Goal: Task Accomplishment & Management: Manage account settings

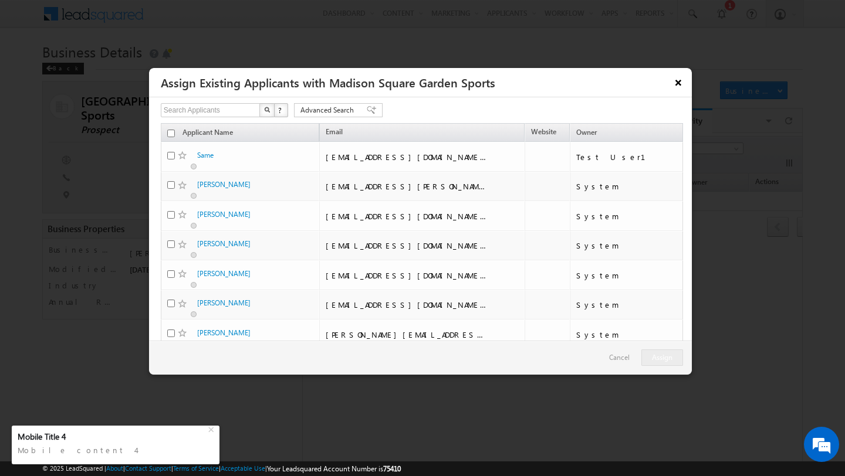
click at [673, 77] on button "×" at bounding box center [678, 82] width 19 height 21
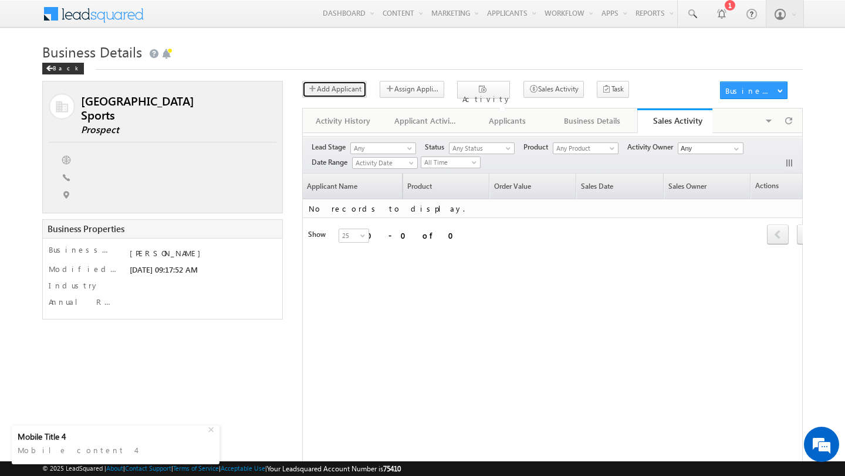
click at [346, 86] on button "Add Applicant" at bounding box center [334, 89] width 65 height 17
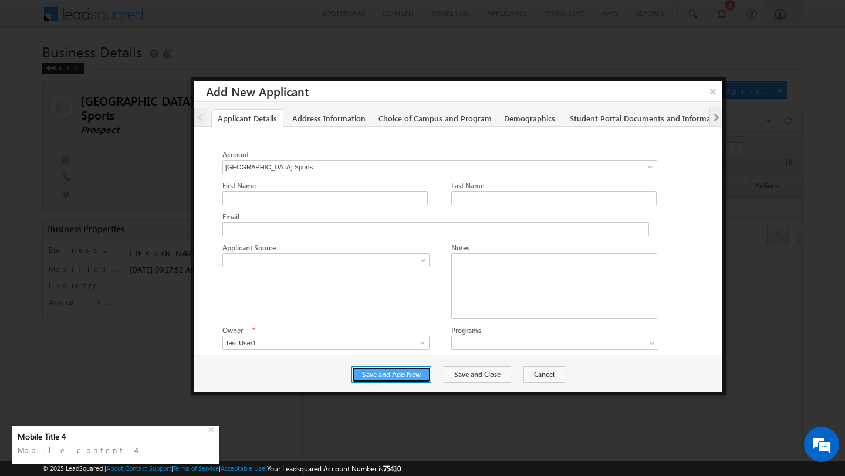
click at [392, 377] on button "Save and Add New" at bounding box center [391, 375] width 80 height 16
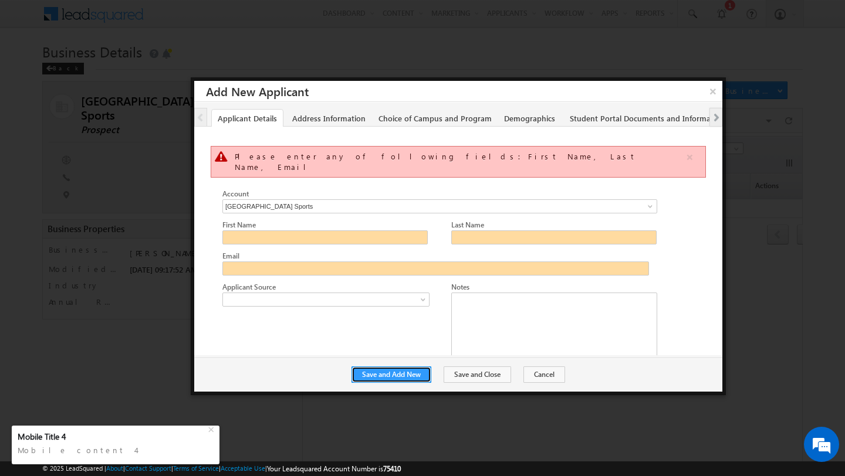
scroll to position [51, 0]
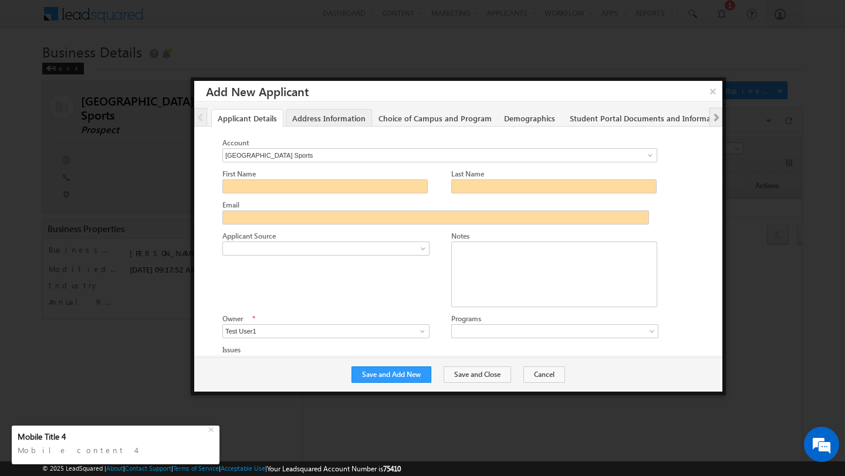
click at [331, 120] on link "Address Information" at bounding box center [329, 118] width 86 height 18
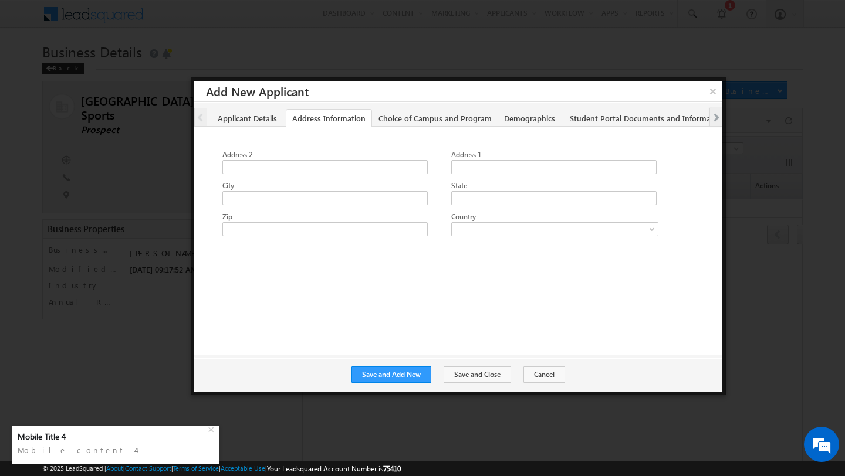
scroll to position [0, 0]
click at [415, 381] on button "Save and Add New" at bounding box center [391, 375] width 80 height 16
click at [418, 375] on button "Save and Add New" at bounding box center [391, 375] width 80 height 16
click at [429, 122] on link "Choice of Campus and Program" at bounding box center [435, 118] width 126 height 18
click at [395, 372] on button "Save and Add New" at bounding box center [391, 375] width 80 height 16
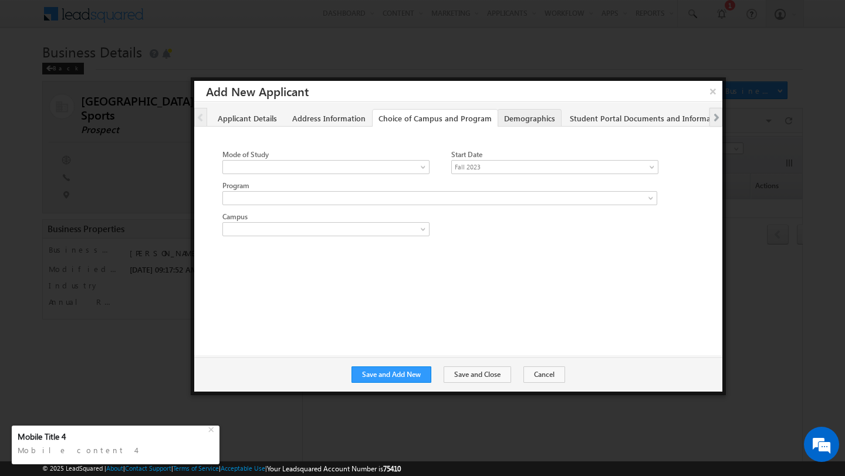
click at [525, 117] on link "Demographics" at bounding box center [529, 118] width 64 height 18
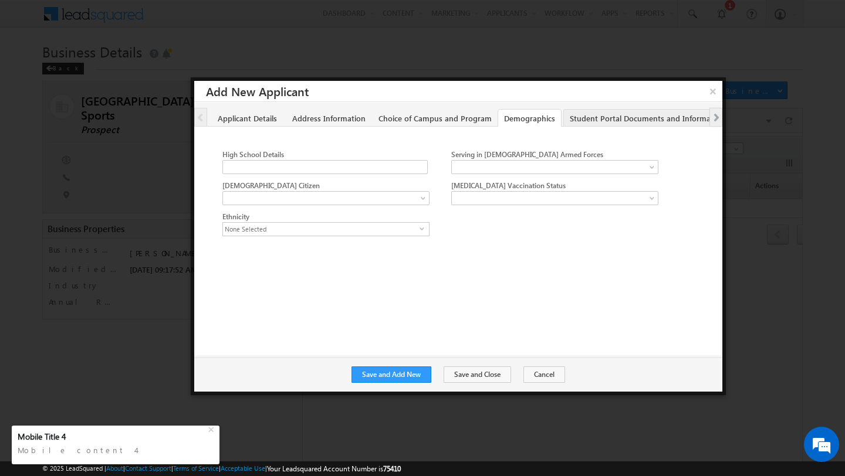
click at [598, 116] on link "Student Portal Documents and Information" at bounding box center [647, 118] width 168 height 18
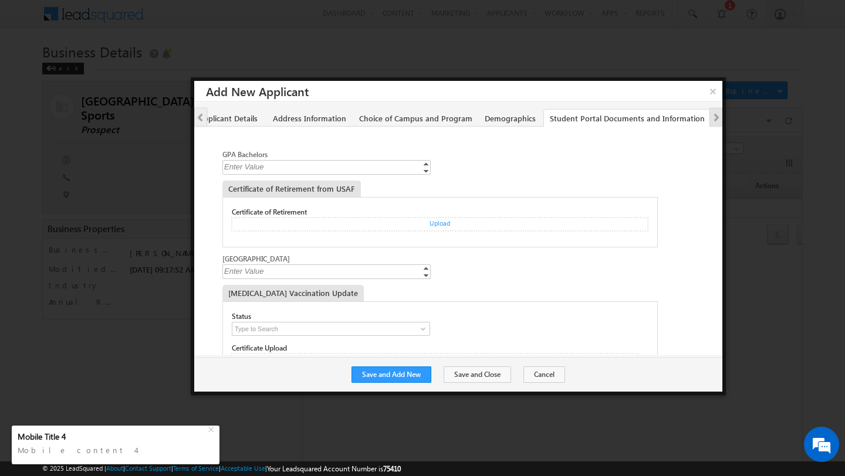
click at [716, 115] on span "Next tab" at bounding box center [714, 117] width 9 height 9
click at [673, 118] on link "Additional Details" at bounding box center [669, 118] width 75 height 18
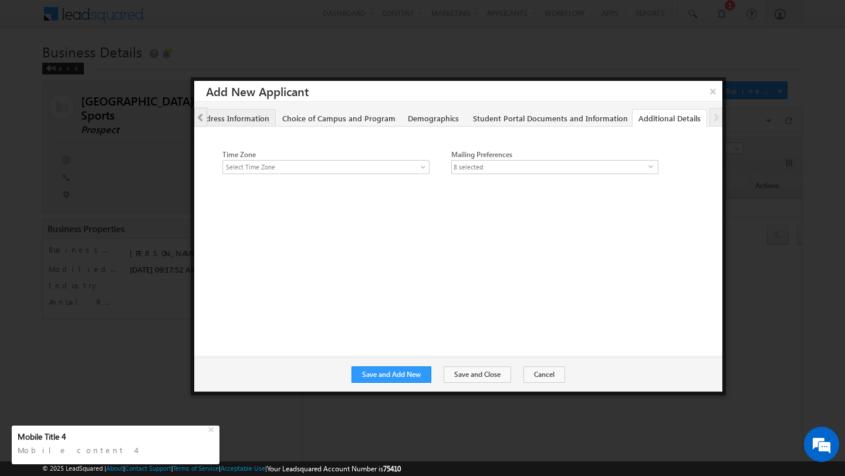
click at [243, 118] on link "Address Information" at bounding box center [232, 118] width 86 height 18
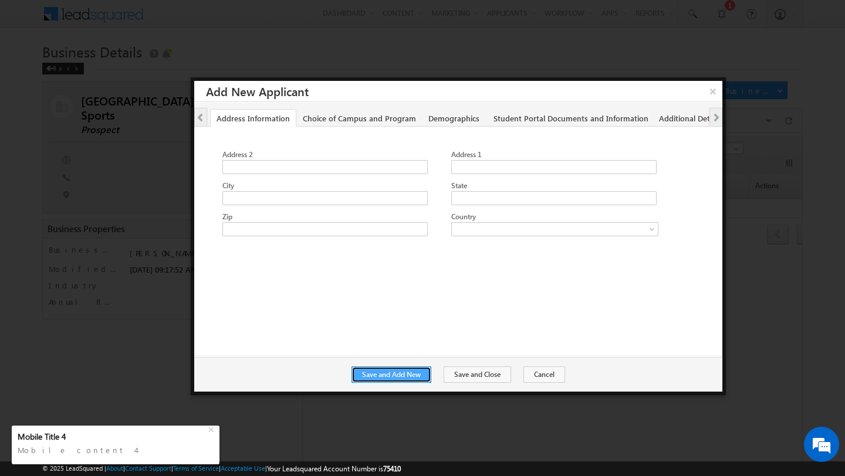
click at [396, 382] on button "Save and Add New" at bounding box center [391, 375] width 80 height 16
click at [205, 119] on li "Previous tab" at bounding box center [200, 117] width 13 height 19
click at [225, 119] on link "Applicant Details" at bounding box center [246, 118] width 72 height 18
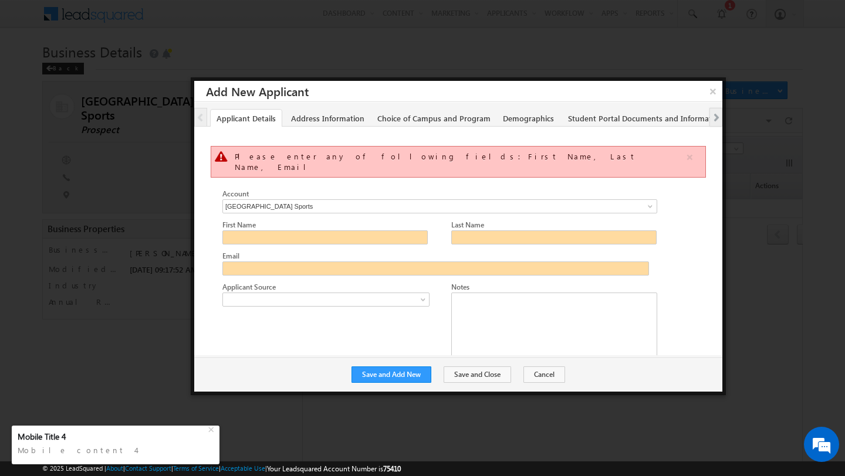
scroll to position [51, 0]
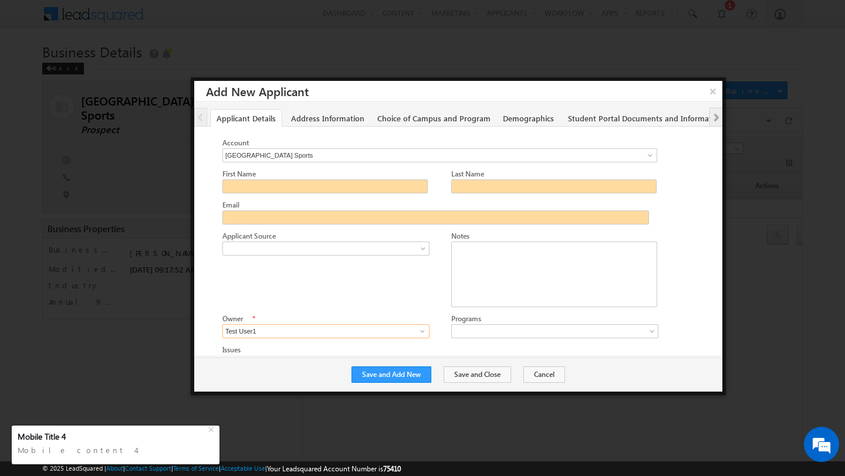
click at [295, 324] on input "Test User1" at bounding box center [325, 331] width 207 height 14
click at [362, 324] on input "Test User1" at bounding box center [325, 331] width 207 height 14
click at [422, 327] on span at bounding box center [422, 331] width 9 height 9
click at [341, 168] on div "Account Madison Square Garden Sports Madison Square Garden Sports Madison Squar…" at bounding box center [466, 240] width 489 height 207
click at [367, 286] on div at bounding box center [466, 271] width 489 height 83
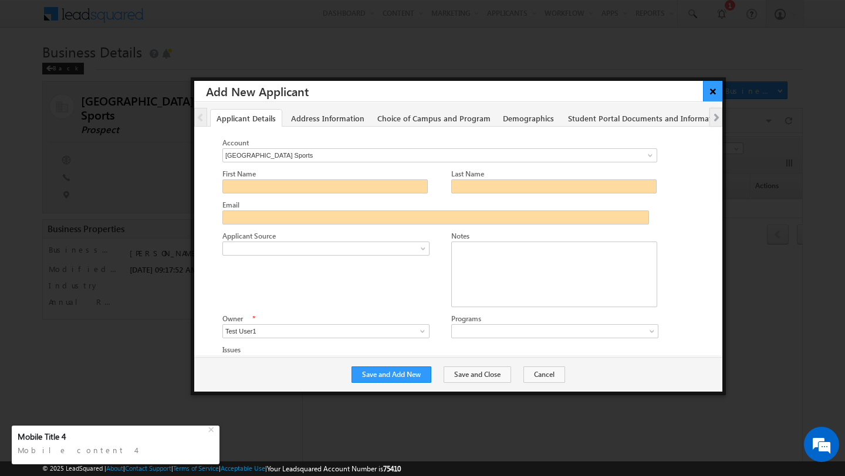
click at [709, 92] on button "×" at bounding box center [712, 91] width 19 height 21
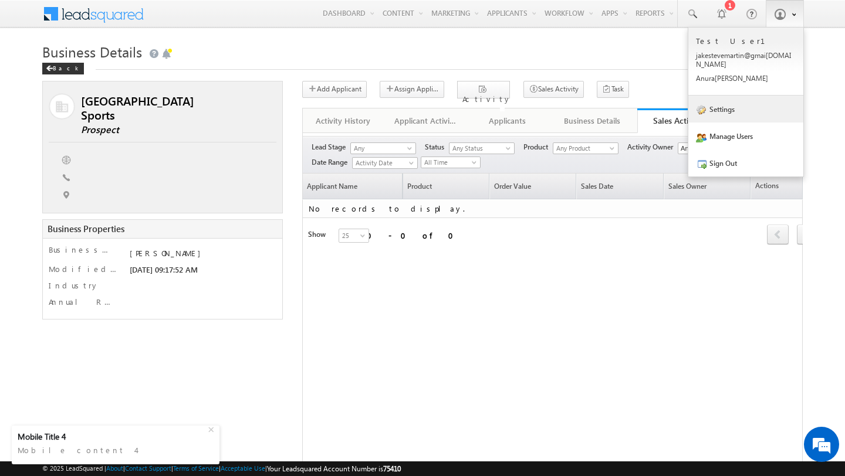
click at [738, 96] on link "Settings" at bounding box center [745, 109] width 115 height 27
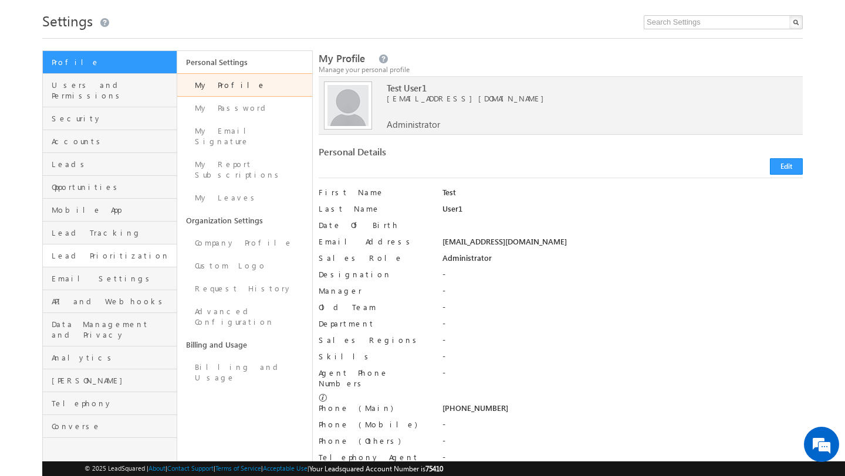
scroll to position [30, 0]
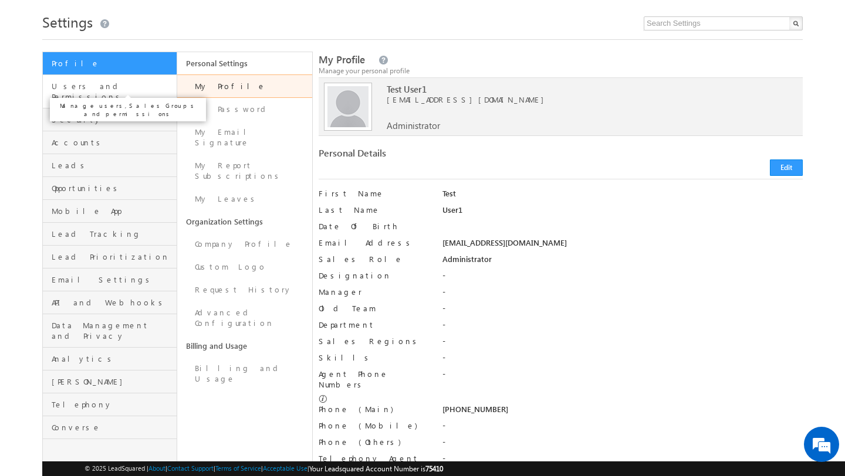
click at [126, 87] on span "Users and Permissions" at bounding box center [113, 91] width 122 height 21
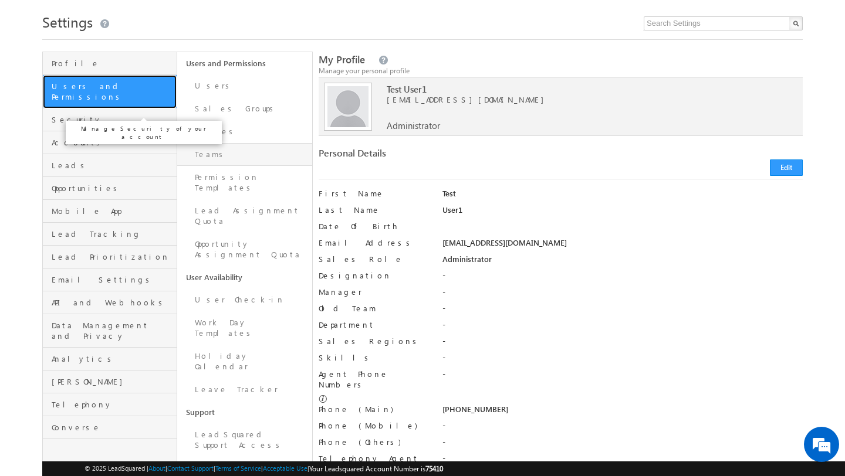
scroll to position [0, 0]
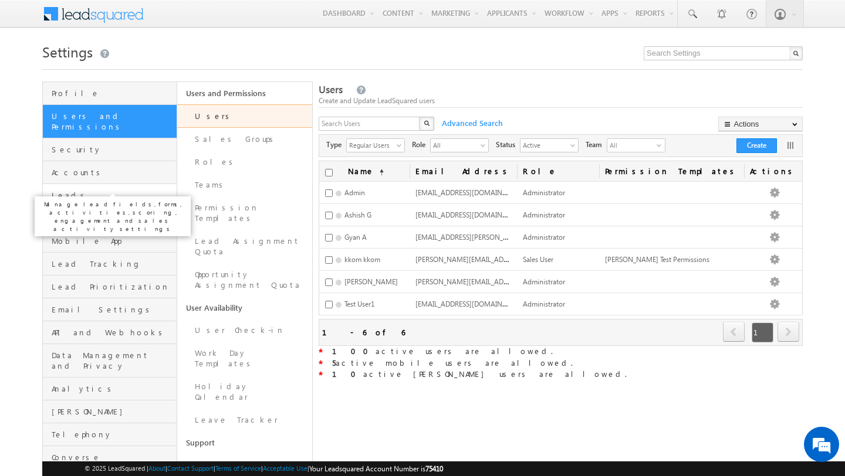
click at [104, 190] on span "Leads" at bounding box center [113, 195] width 122 height 11
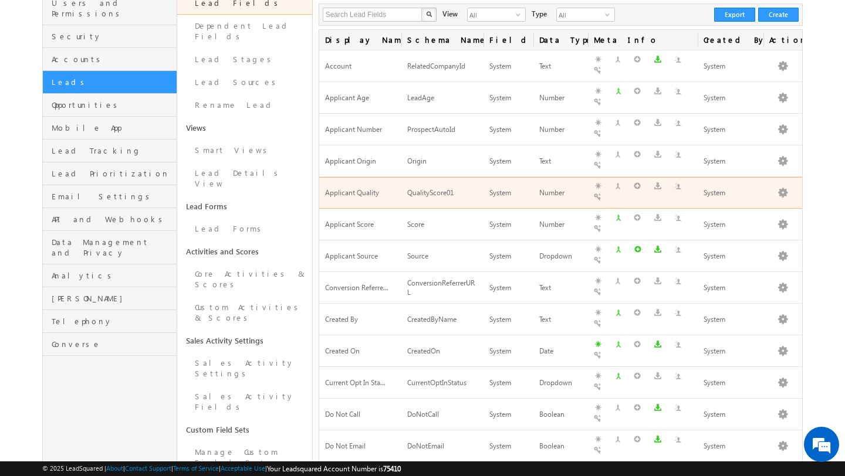
scroll to position [118, 0]
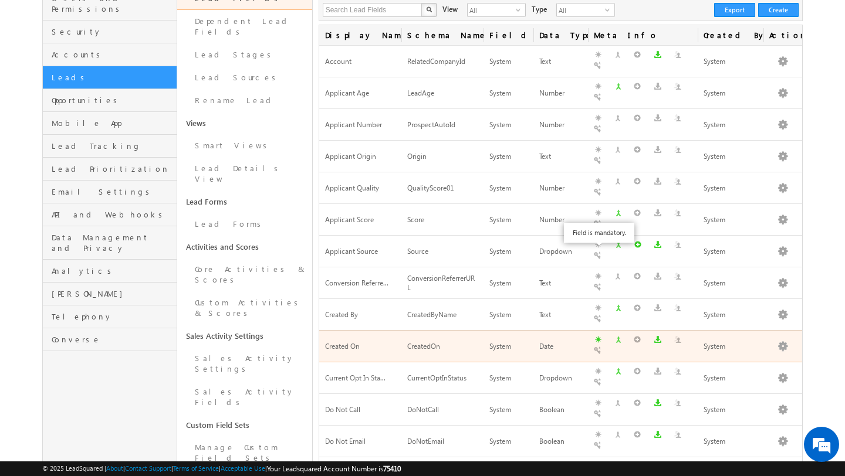
click at [596, 336] on span at bounding box center [599, 341] width 11 height 11
click at [598, 336] on span at bounding box center [599, 341] width 11 height 11
click at [782, 341] on button "button" at bounding box center [782, 347] width 12 height 12
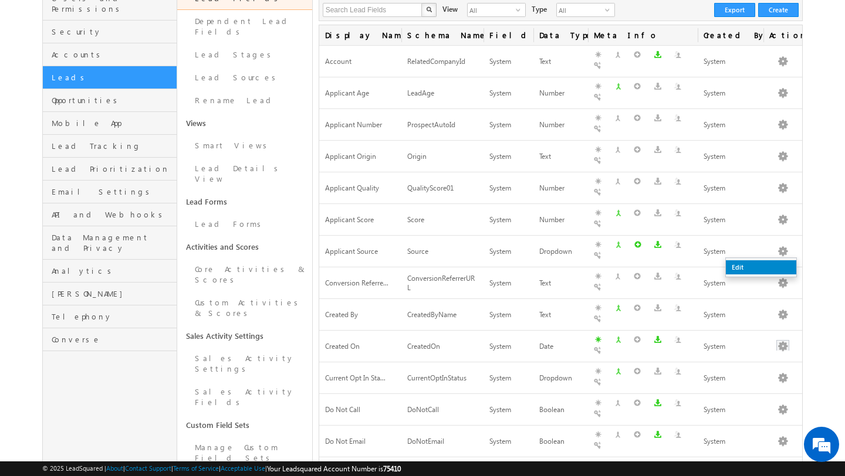
click at [754, 270] on link "Edit" at bounding box center [760, 267] width 70 height 14
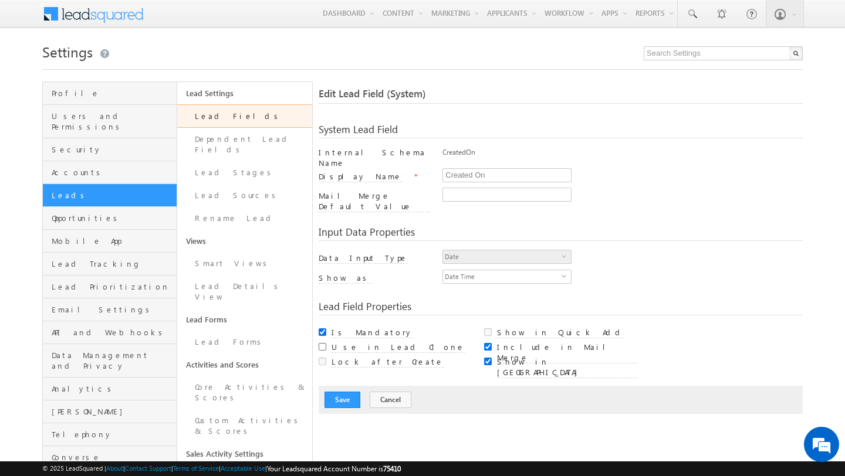
click at [325, 328] on input "Is Mandatory" at bounding box center [322, 332] width 8 height 8
checkbox input "false"
click at [388, 413] on div "Edit Lead Field (System) System Lead Field Internal Schema Name CreatedOn Displ…" at bounding box center [560, 436] width 484 height 709
click at [347, 392] on button "Save" at bounding box center [342, 400] width 36 height 16
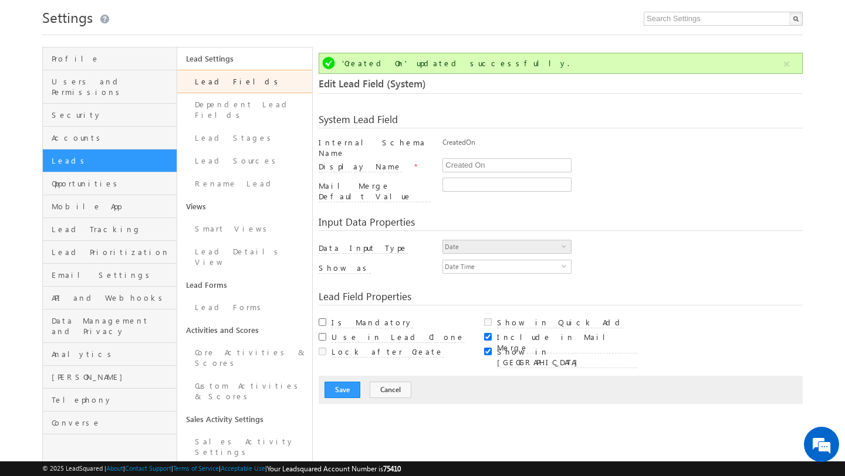
scroll to position [29, 0]
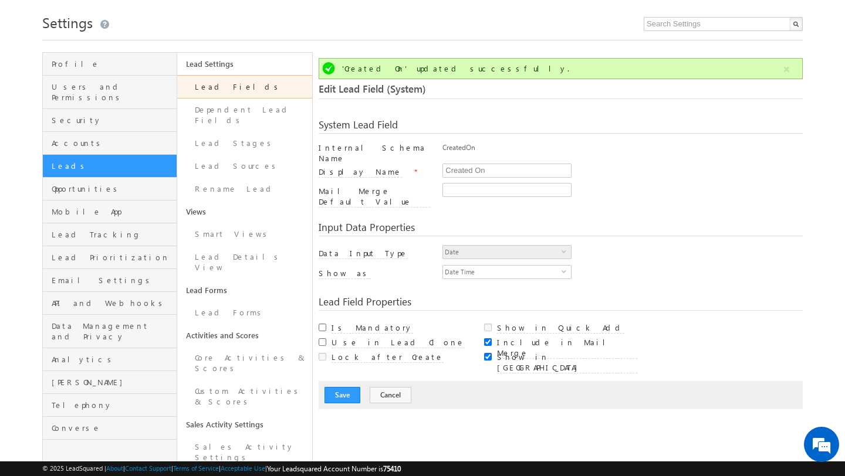
click at [262, 94] on link "Lead Fields" at bounding box center [244, 86] width 134 height 23
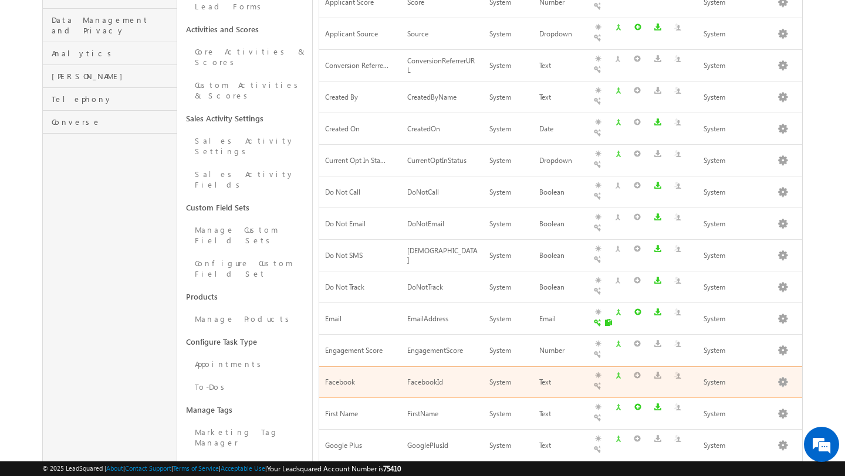
scroll to position [348, 0]
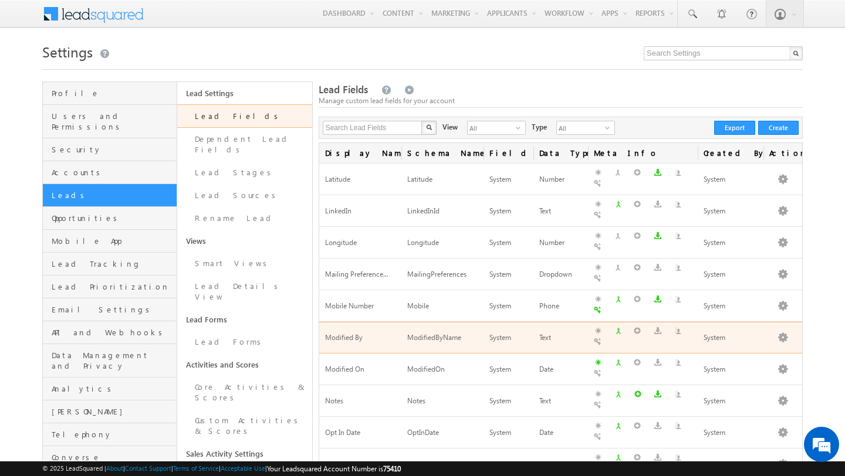
scroll to position [40, 0]
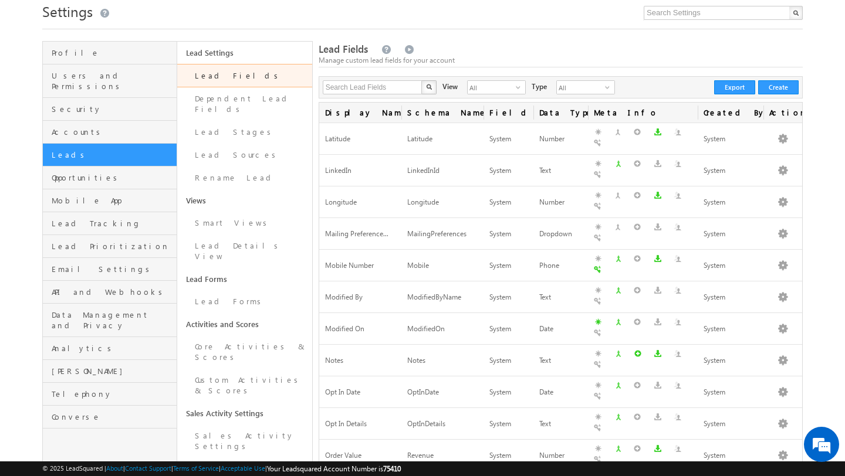
click at [598, 260] on div "Field is mandatory." at bounding box center [610, 252] width 70 height 20
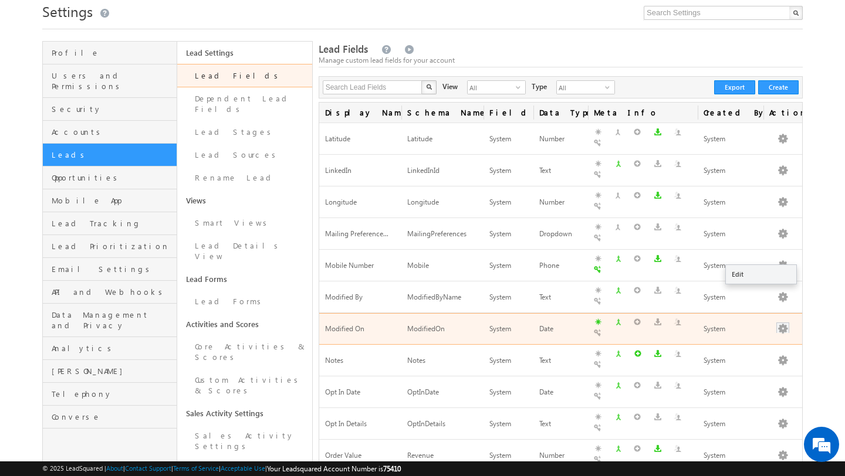
click at [780, 323] on button "button" at bounding box center [782, 329] width 12 height 12
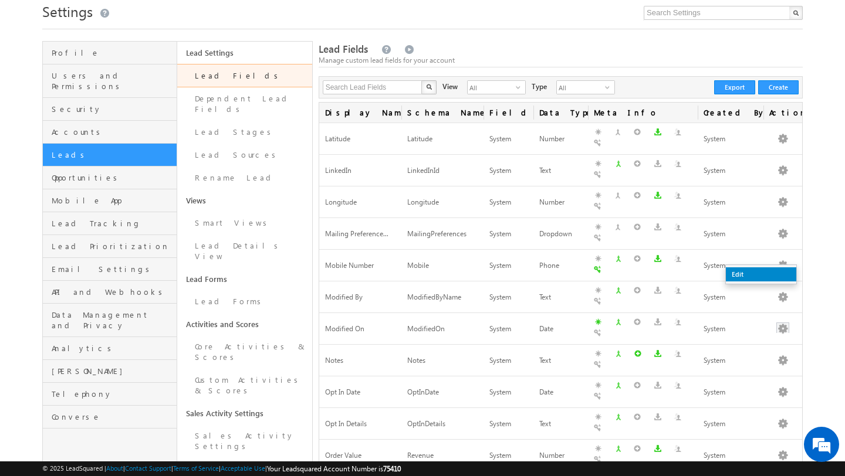
click at [772, 272] on link "Edit" at bounding box center [760, 274] width 70 height 14
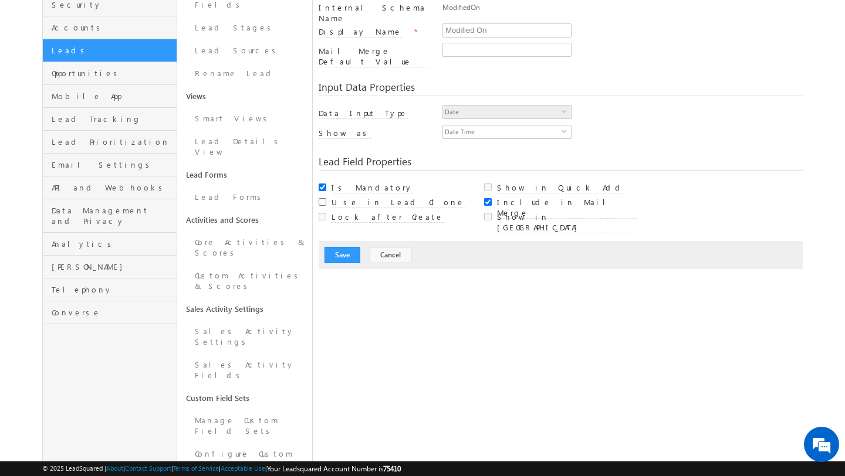
scroll to position [266, 0]
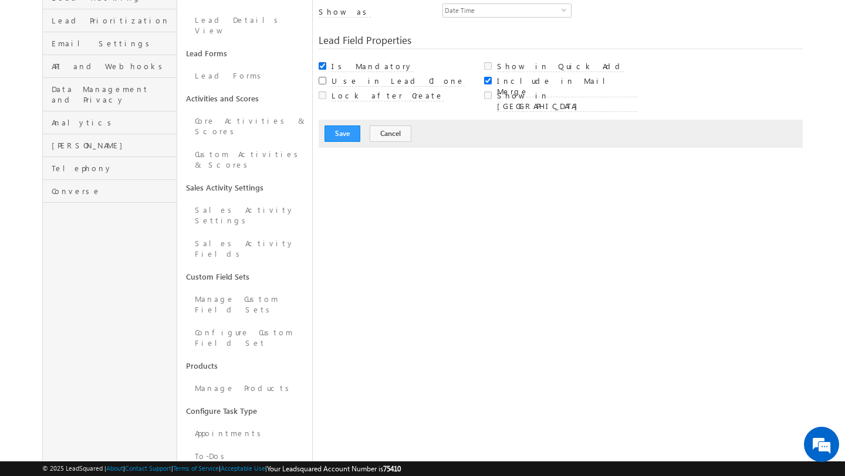
click at [320, 62] on input "Is Mandatory" at bounding box center [322, 66] width 8 height 8
checkbox input "false"
click at [340, 126] on button "Save" at bounding box center [342, 134] width 36 height 16
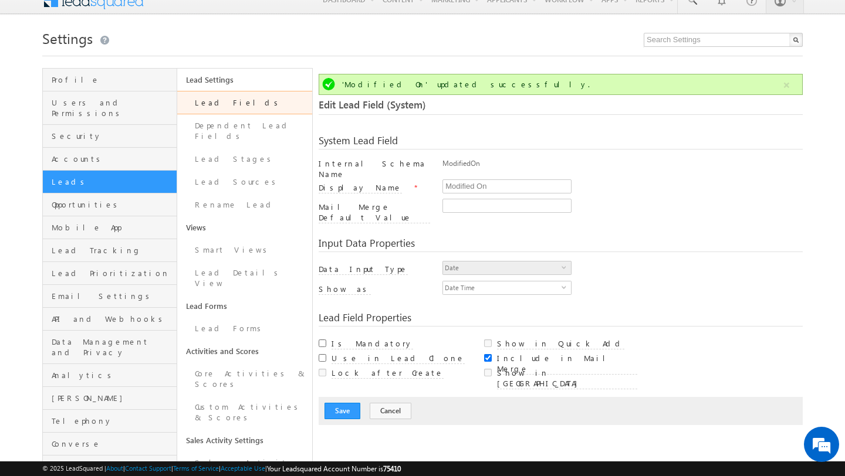
scroll to position [0, 0]
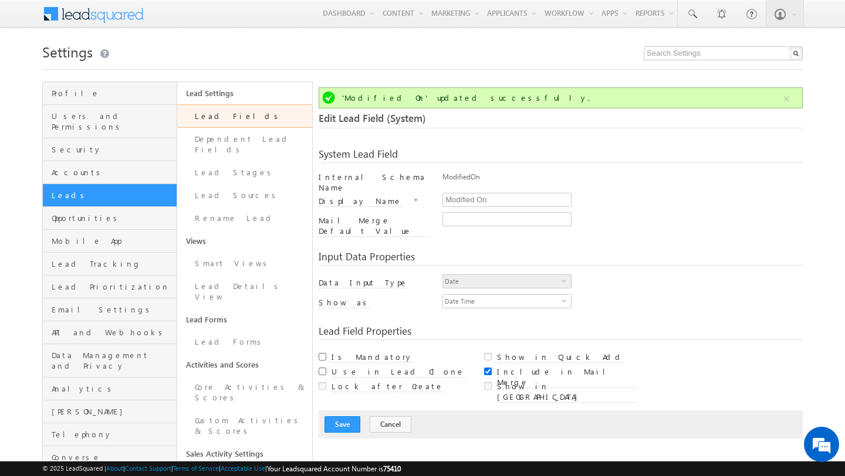
click at [252, 117] on link "Lead Fields" at bounding box center [244, 115] width 134 height 23
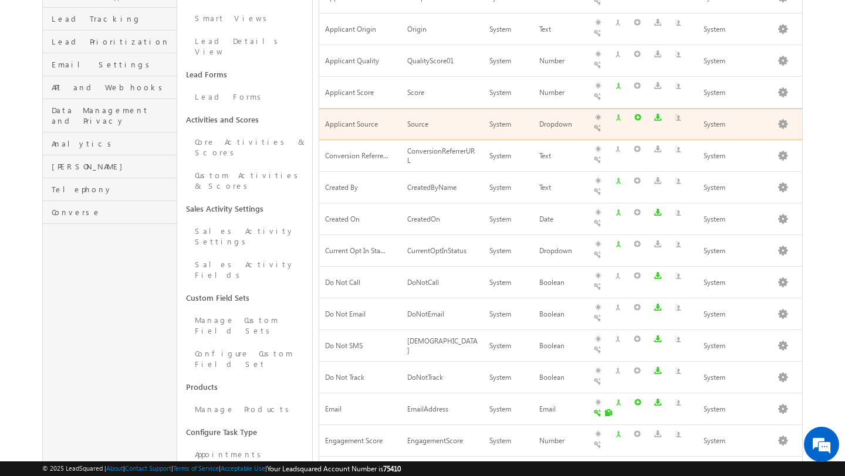
scroll to position [348, 0]
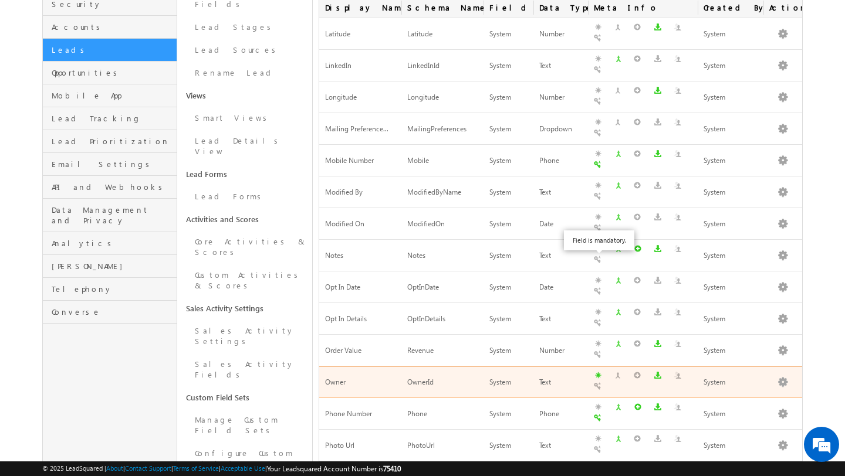
scroll to position [0, 0]
click at [780, 377] on button "button" at bounding box center [782, 383] width 12 height 12
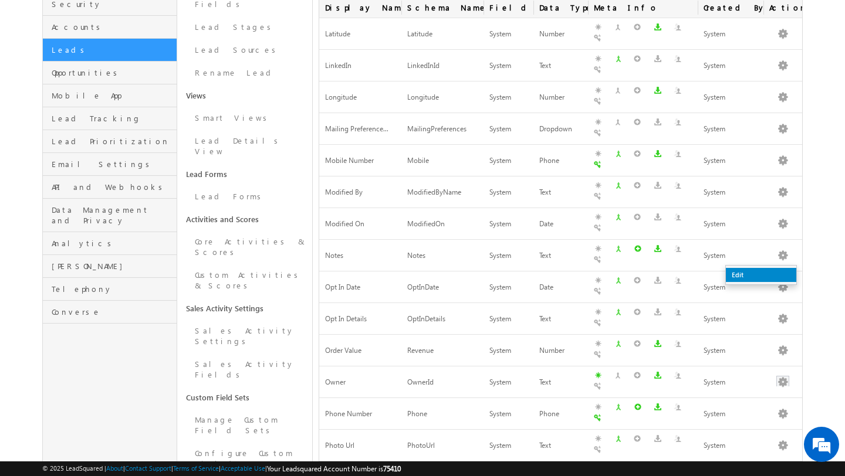
click at [754, 276] on link "Edit" at bounding box center [760, 275] width 70 height 14
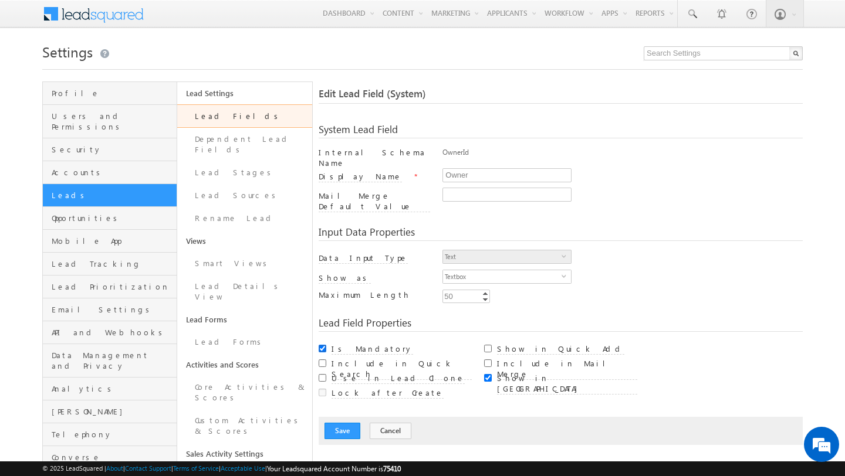
click at [322, 345] on input "Is Mandatory" at bounding box center [322, 349] width 8 height 8
checkbox input "false"
click at [344, 423] on button "Save" at bounding box center [342, 431] width 36 height 16
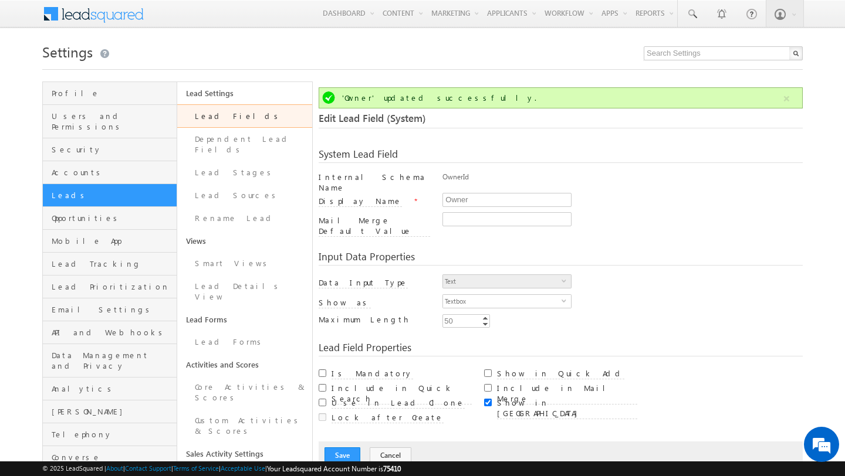
click at [270, 114] on link "Lead Fields" at bounding box center [244, 115] width 134 height 23
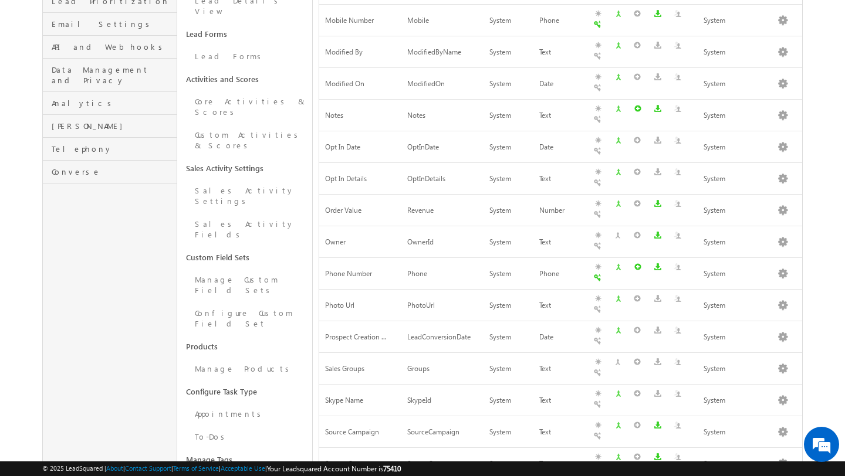
scroll to position [299, 0]
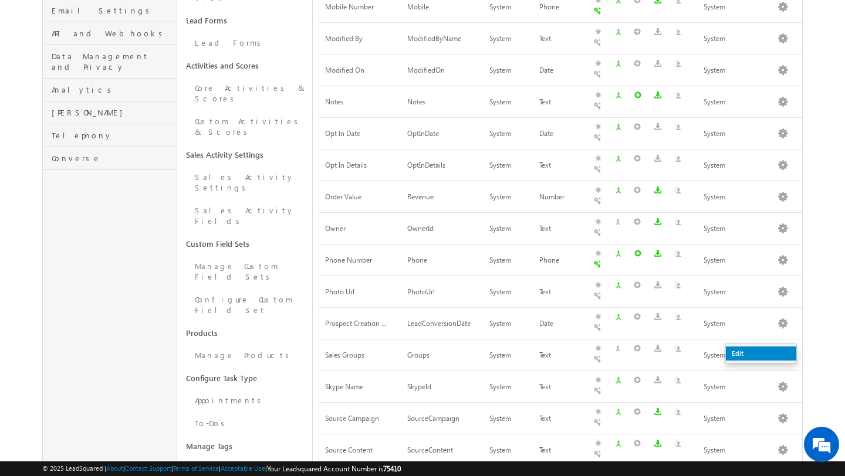
click at [778, 348] on link "Edit" at bounding box center [760, 354] width 70 height 14
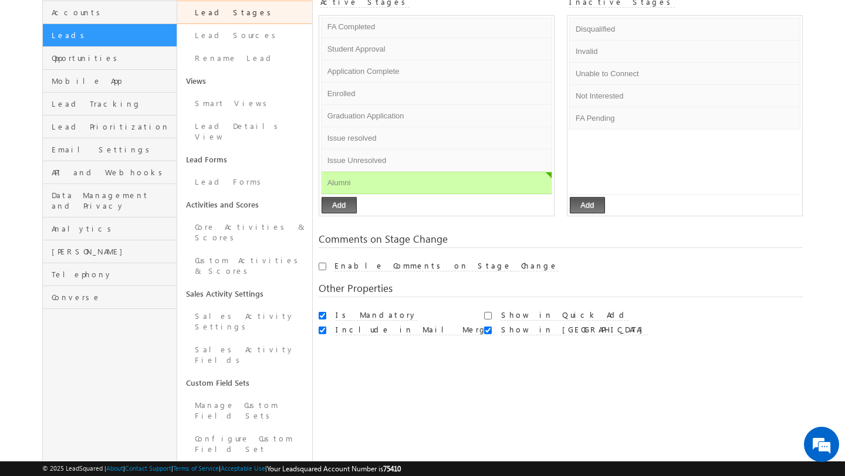
scroll to position [206, 0]
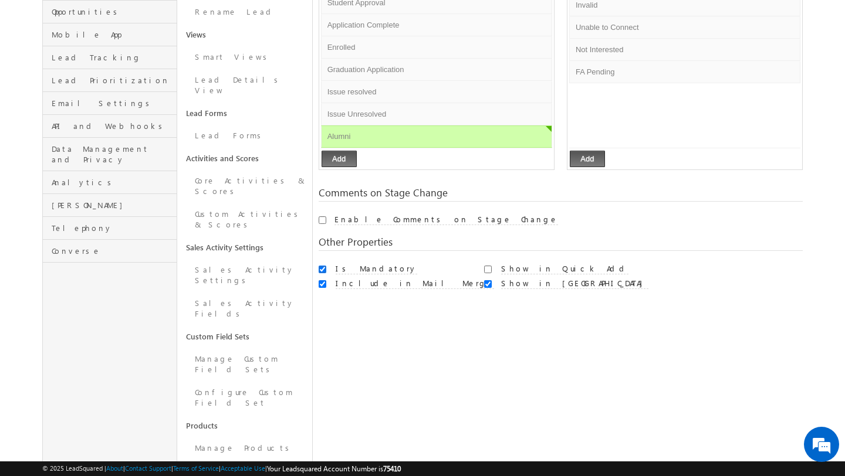
click at [322, 269] on input "Is Mandatory" at bounding box center [322, 270] width 8 height 8
checkbox input "false"
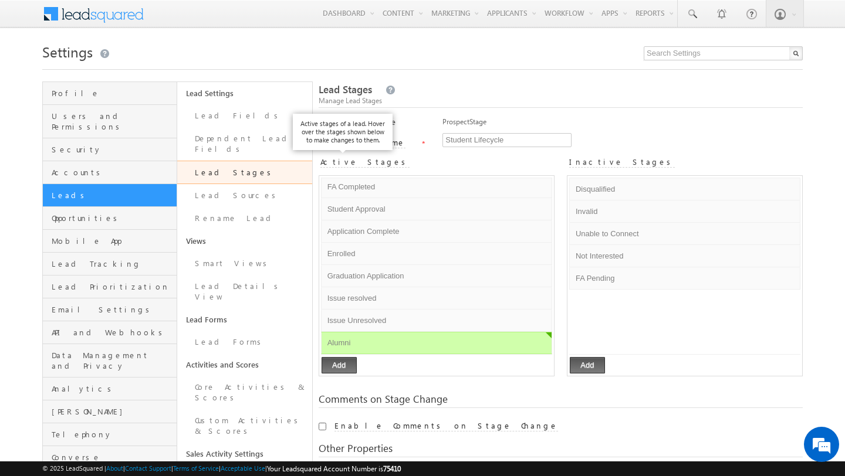
scroll to position [0, 0]
click at [239, 120] on link "Lead Fields" at bounding box center [244, 115] width 134 height 23
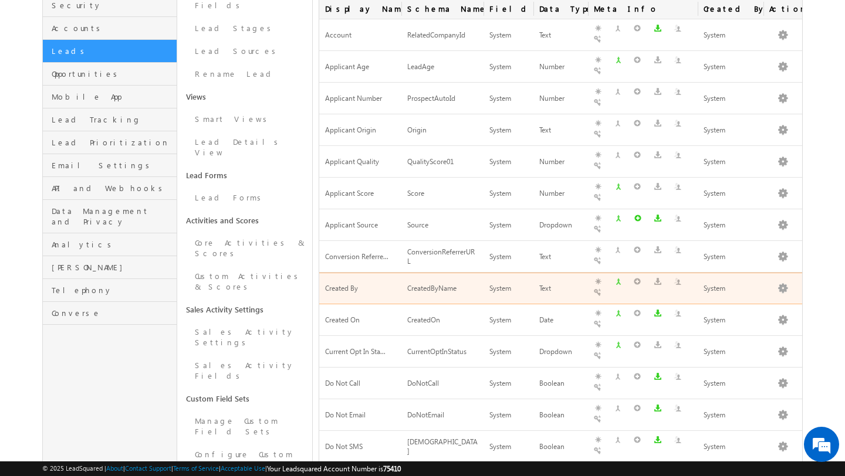
scroll to position [348, 0]
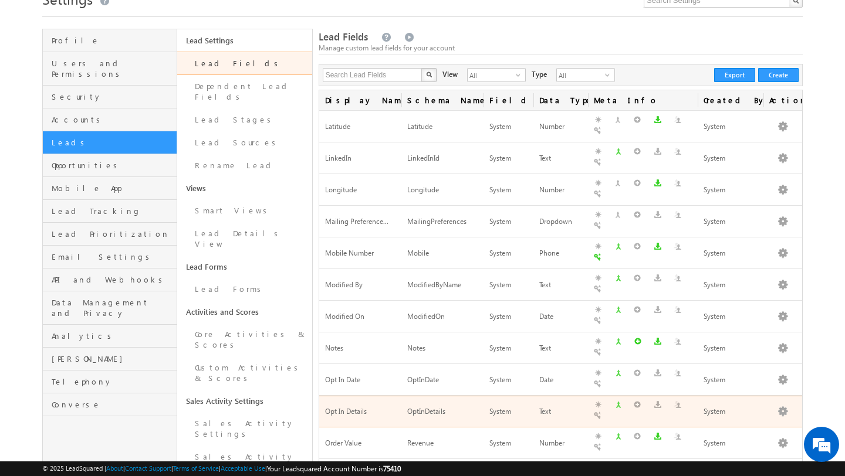
scroll to position [334, 0]
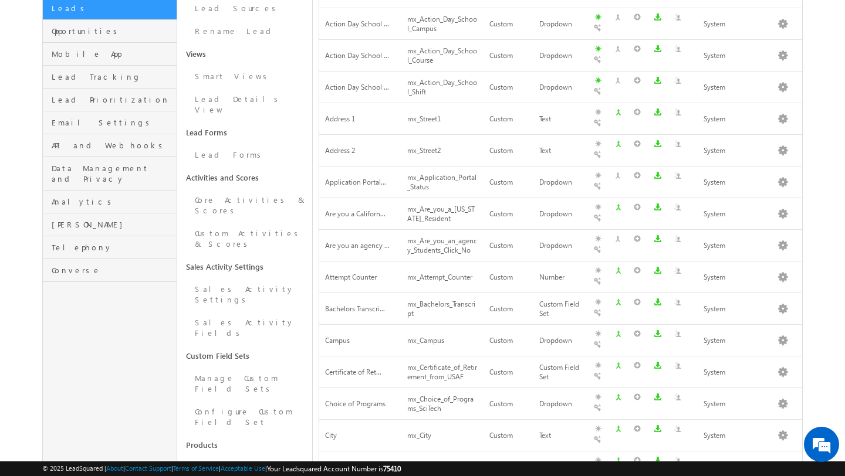
scroll to position [0, 0]
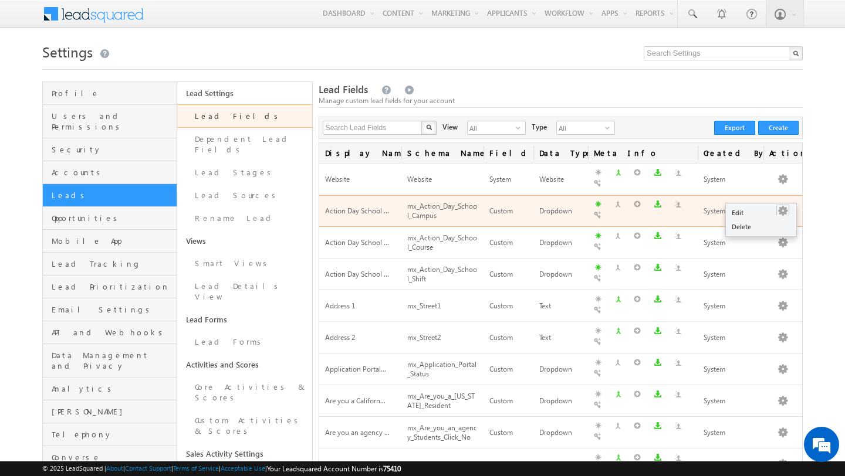
click at [783, 205] on button "button" at bounding box center [782, 211] width 12 height 12
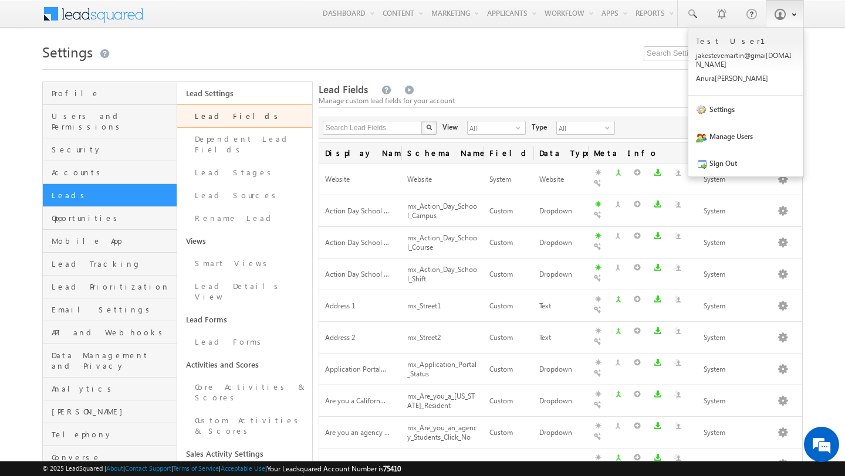
click at [780, 18] on span at bounding box center [780, 14] width 12 height 12
click at [744, 108] on link "Settings" at bounding box center [745, 109] width 115 height 27
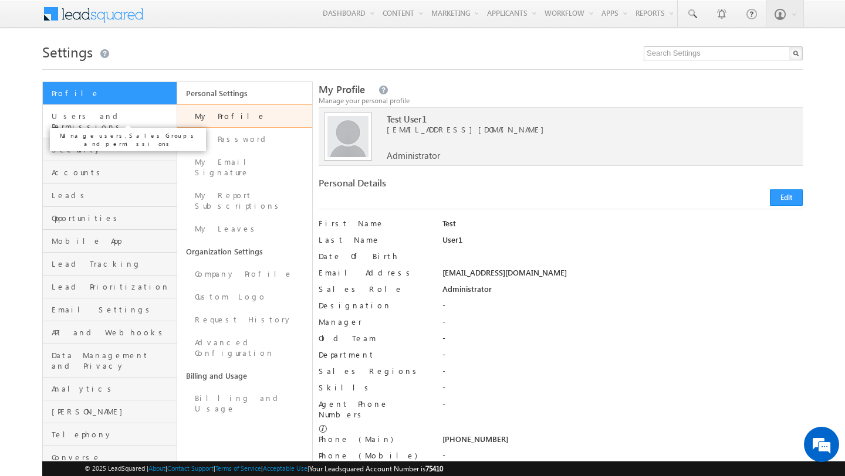
click at [138, 114] on span "Users and Permissions" at bounding box center [113, 121] width 122 height 21
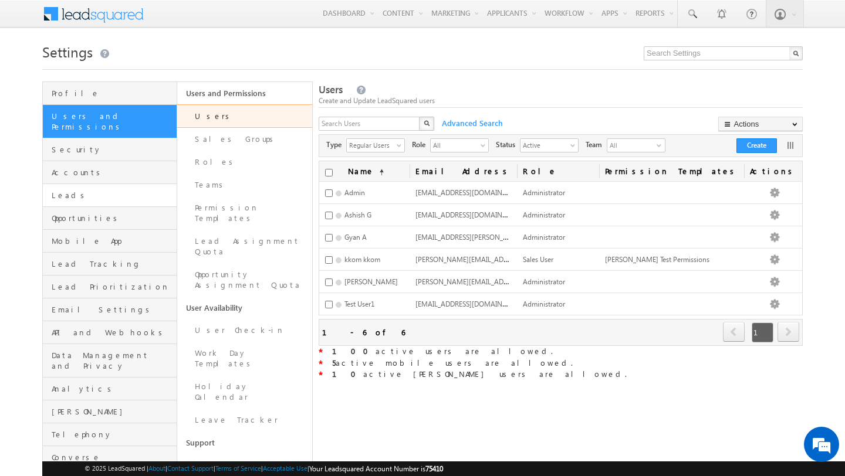
click at [110, 184] on link "Leads" at bounding box center [110, 195] width 134 height 23
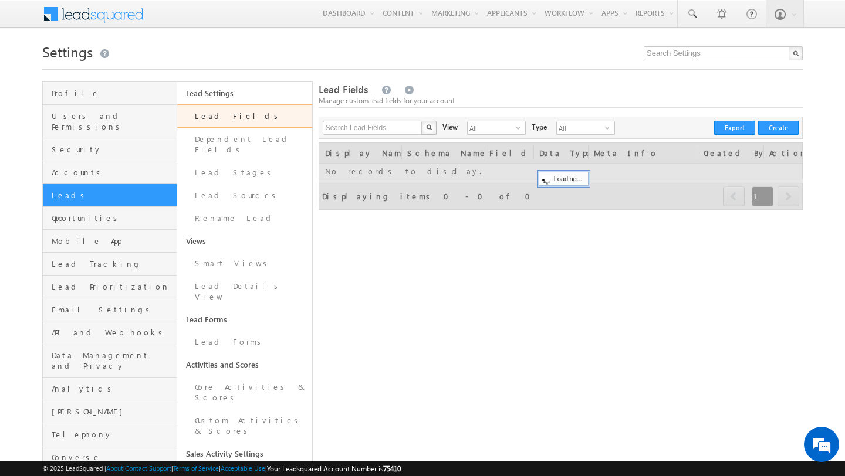
click at [213, 119] on link "Lead Fields" at bounding box center [244, 115] width 134 height 23
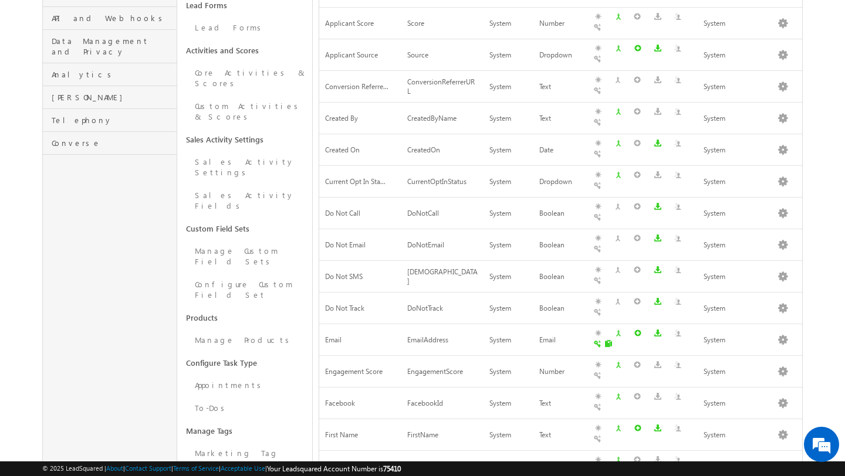
scroll to position [348, 0]
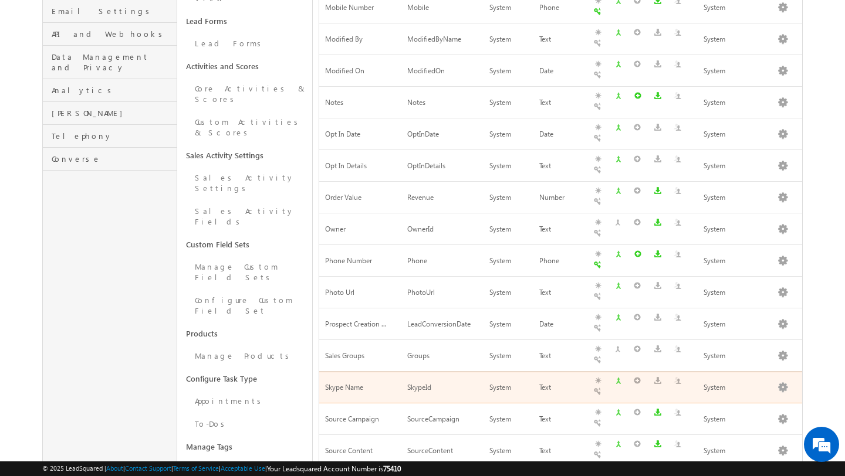
scroll to position [334, 0]
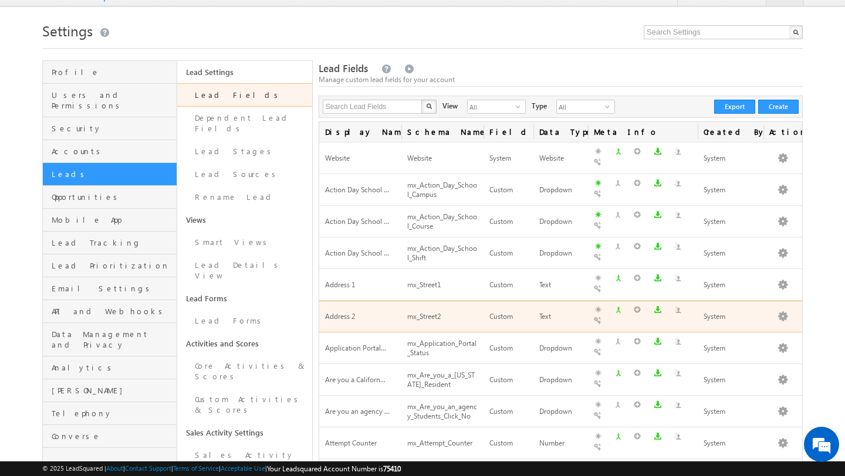
scroll to position [18, 0]
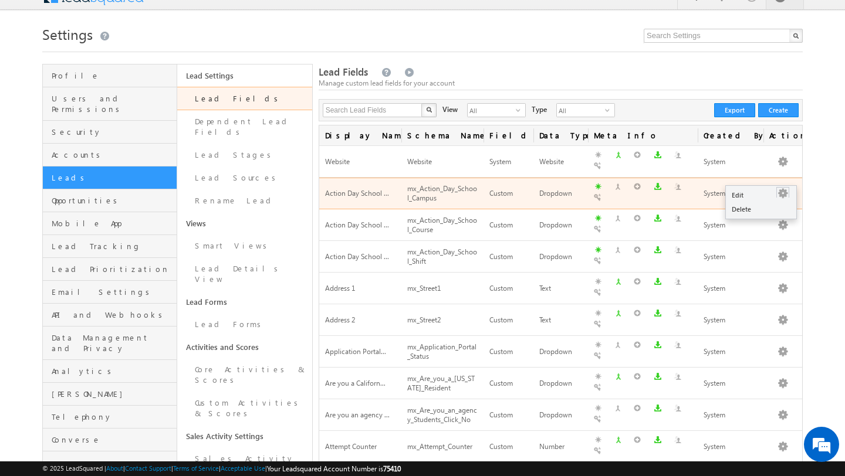
click at [780, 188] on button "button" at bounding box center [782, 194] width 12 height 12
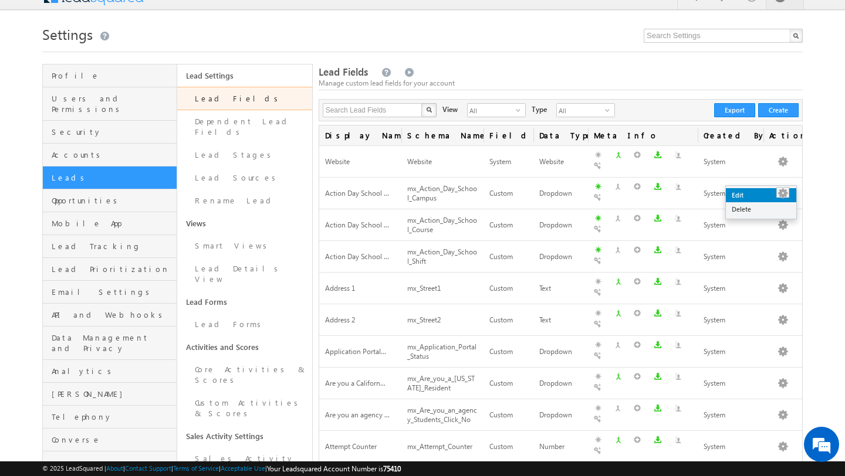
click at [752, 193] on link "Edit" at bounding box center [760, 195] width 70 height 14
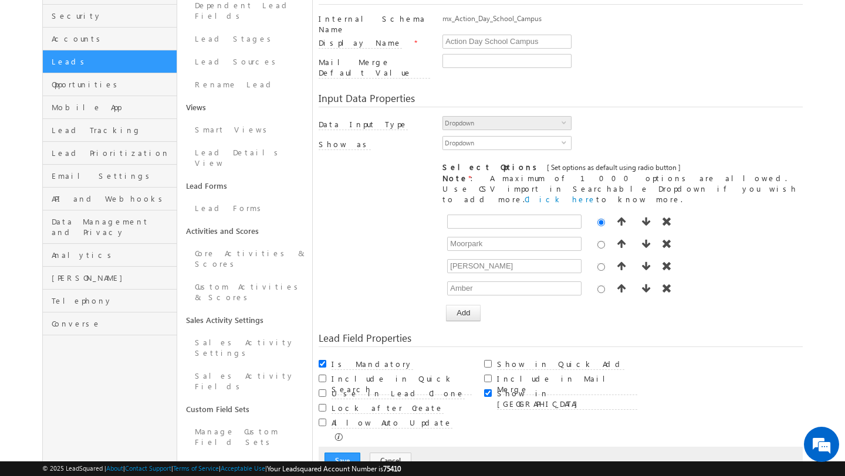
scroll to position [208, 0]
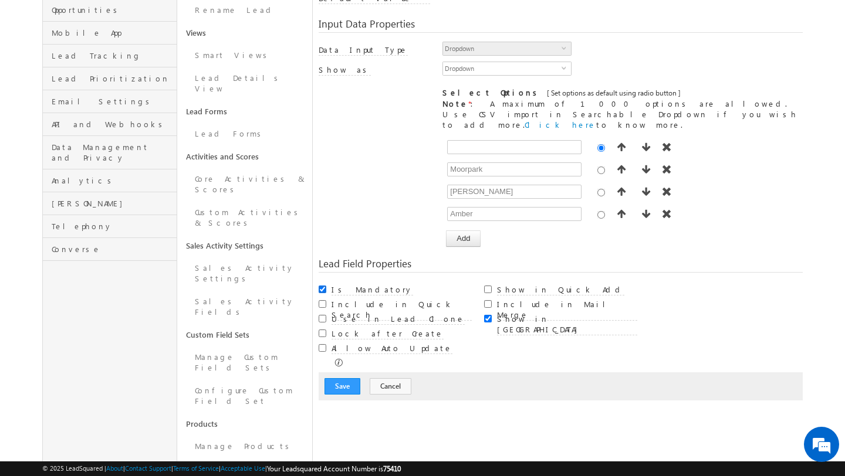
click at [323, 286] on input "Is Mandatory" at bounding box center [322, 290] width 8 height 8
checkbox input "false"
click at [343, 378] on button "Save" at bounding box center [342, 386] width 36 height 16
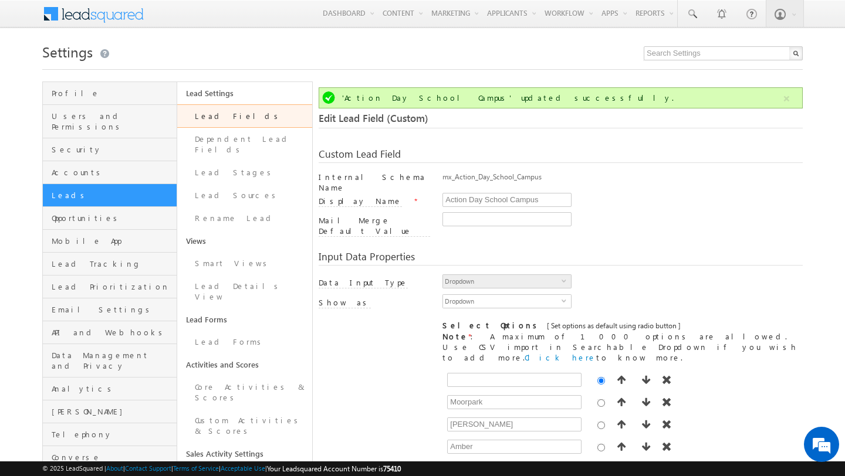
scroll to position [0, 0]
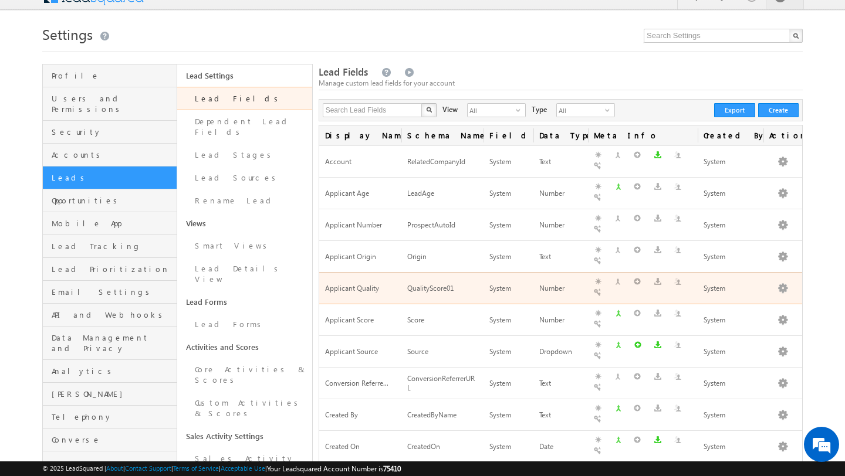
scroll to position [348, 0]
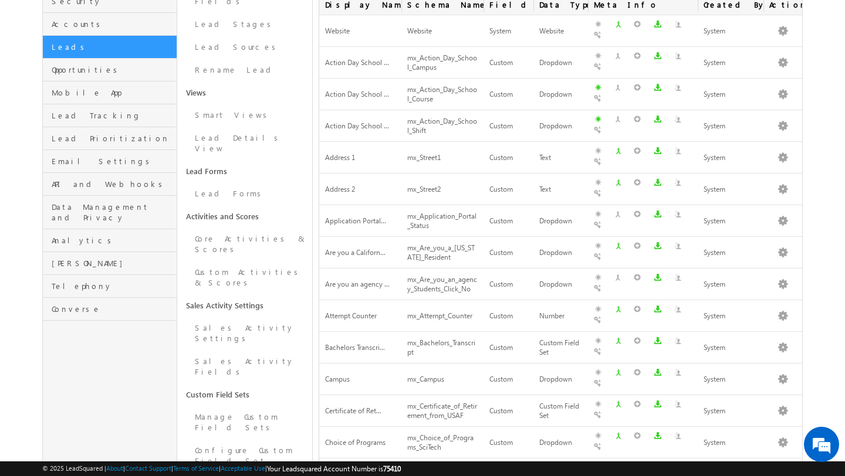
scroll to position [0, 0]
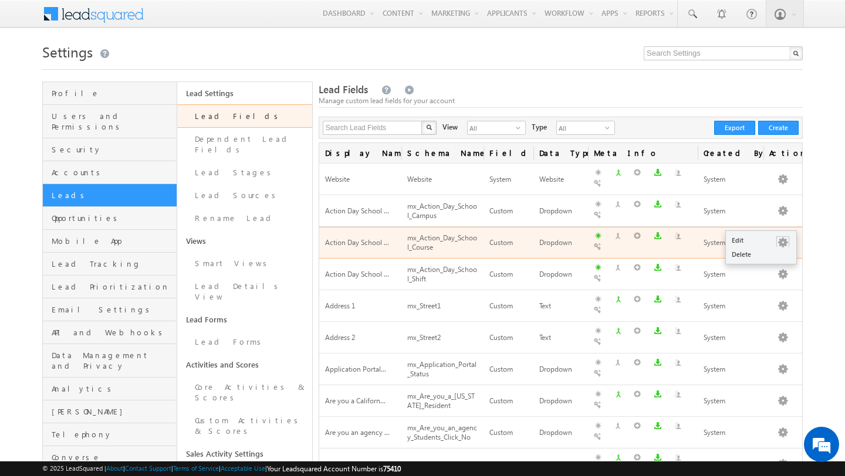
click at [778, 237] on button "button" at bounding box center [782, 243] width 12 height 12
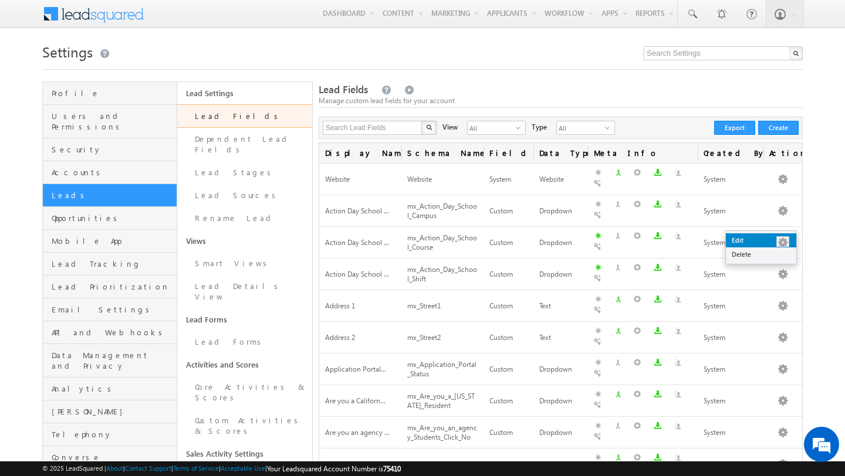
click at [767, 242] on link "Edit" at bounding box center [760, 240] width 70 height 14
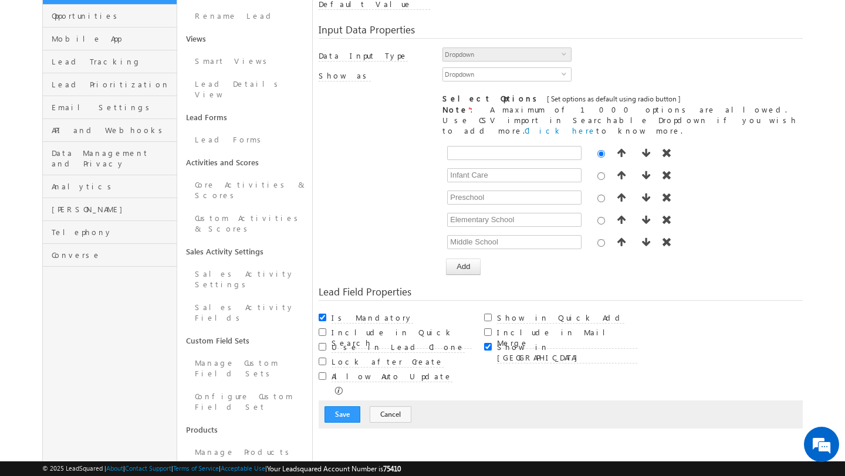
scroll to position [266, 0]
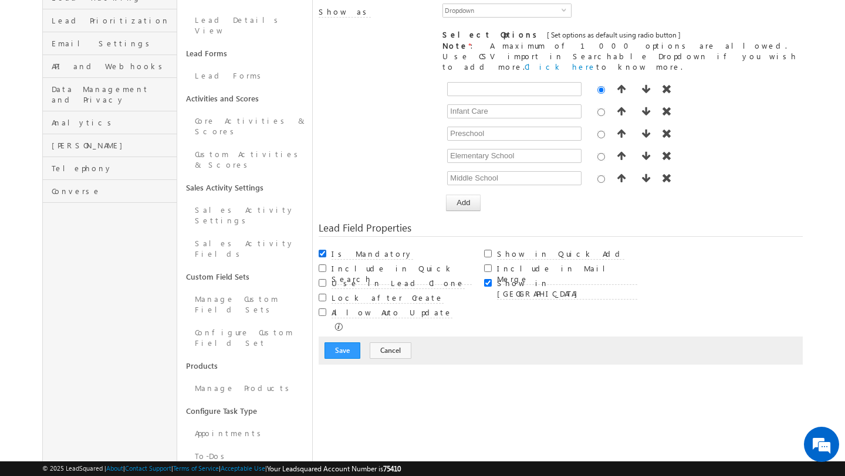
click at [323, 250] on input "Is Mandatory" at bounding box center [322, 254] width 8 height 8
checkbox input "false"
click at [342, 342] on button "Save" at bounding box center [342, 350] width 36 height 16
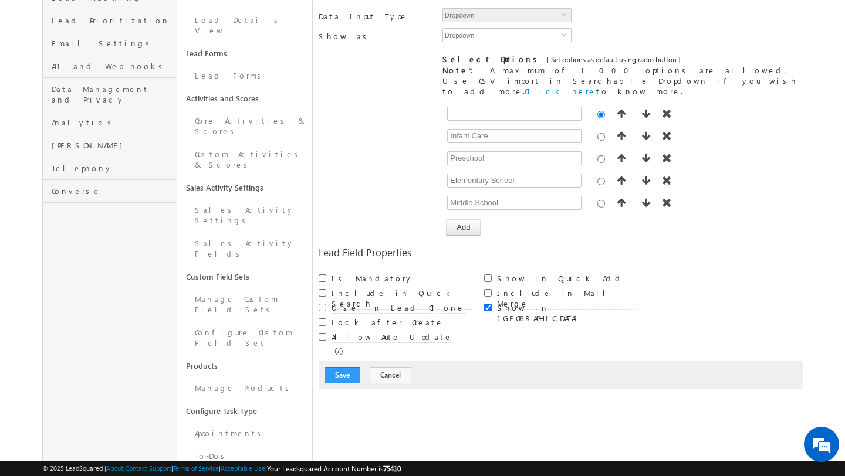
scroll to position [0, 0]
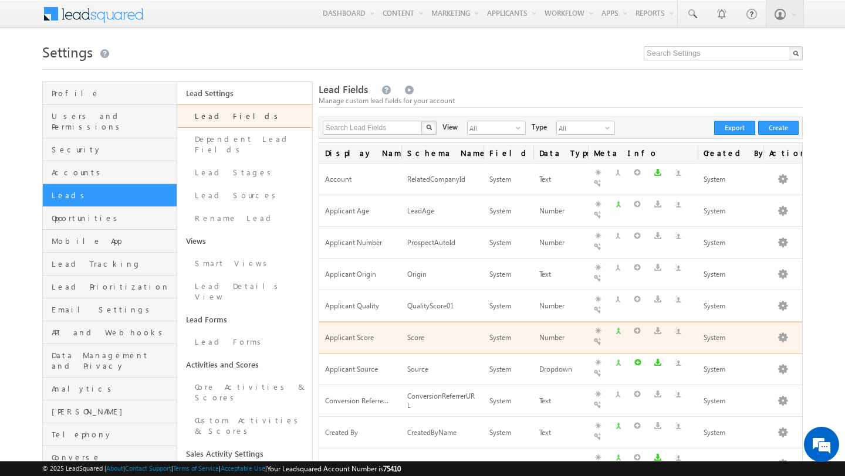
scroll to position [348, 0]
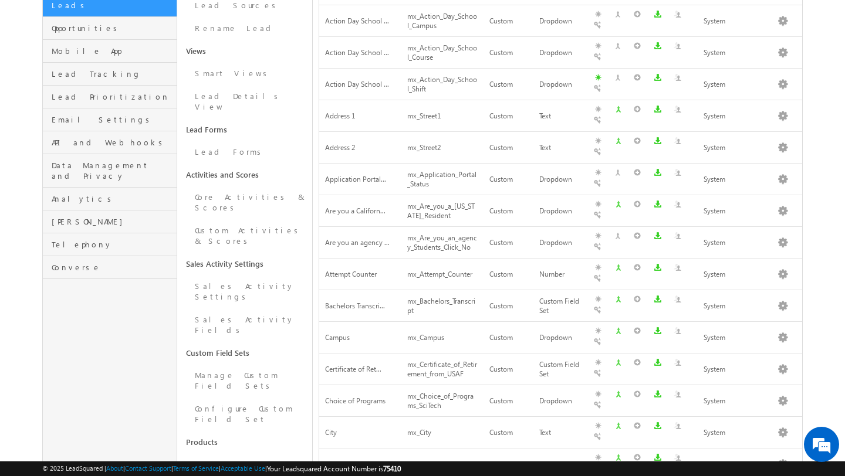
scroll to position [0, 0]
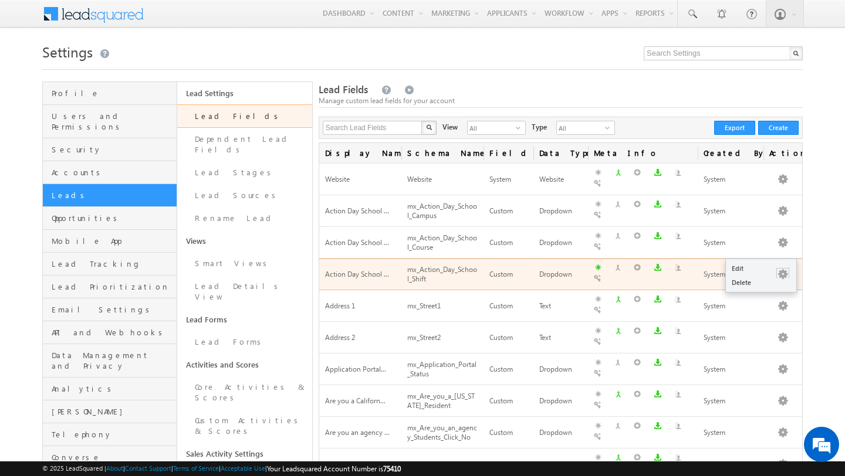
click at [783, 269] on button "button" at bounding box center [782, 275] width 12 height 12
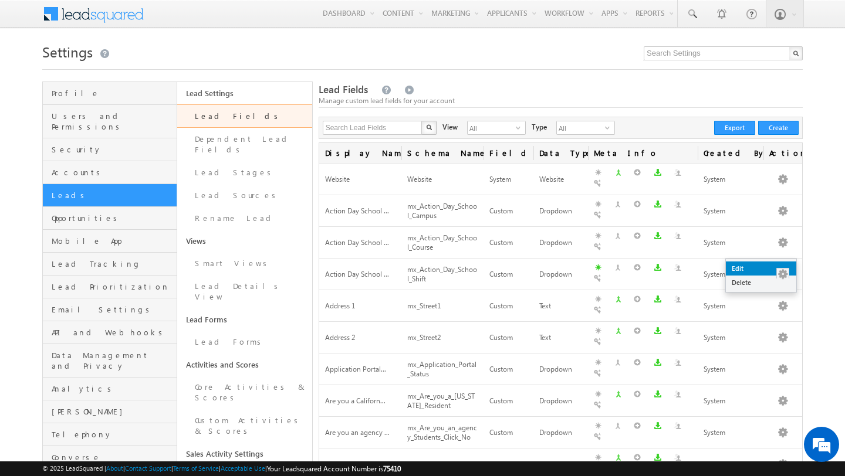
click at [764, 268] on link "Edit" at bounding box center [760, 269] width 70 height 14
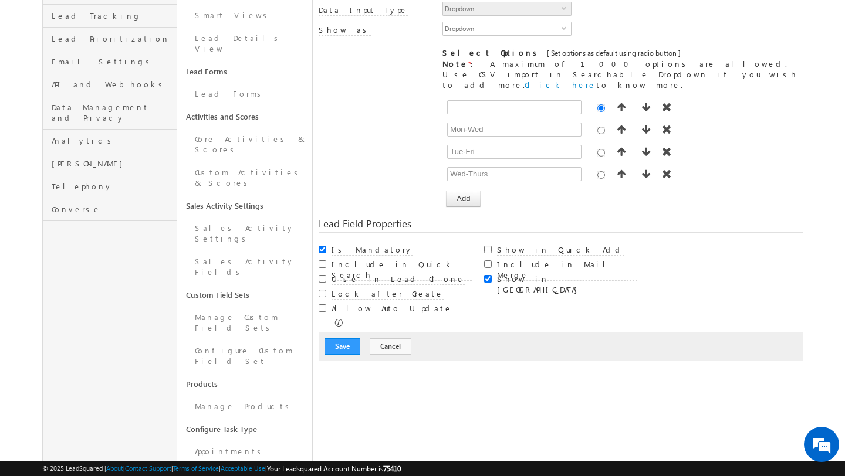
scroll to position [266, 0]
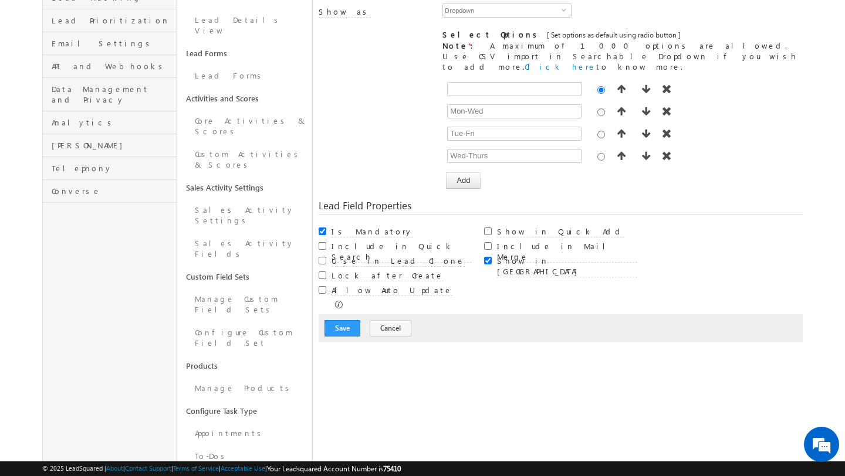
click at [323, 228] on input "Is Mandatory" at bounding box center [322, 232] width 8 height 8
checkbox input "false"
click at [347, 320] on button "Save" at bounding box center [342, 328] width 36 height 16
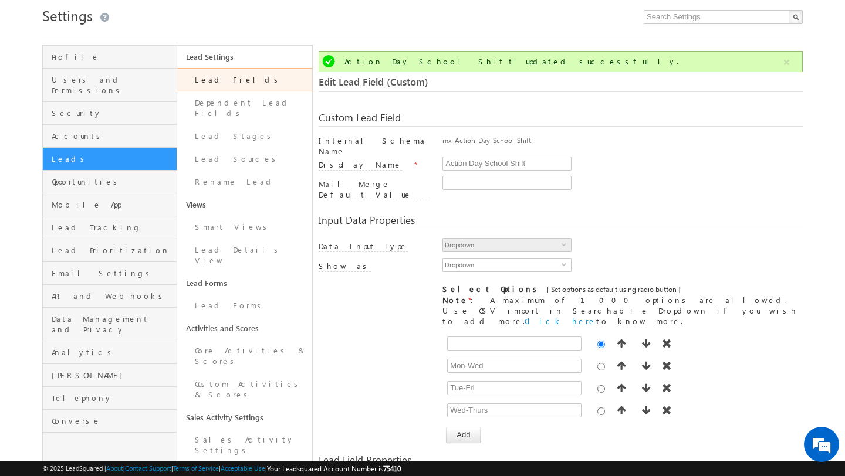
scroll to position [36, 0]
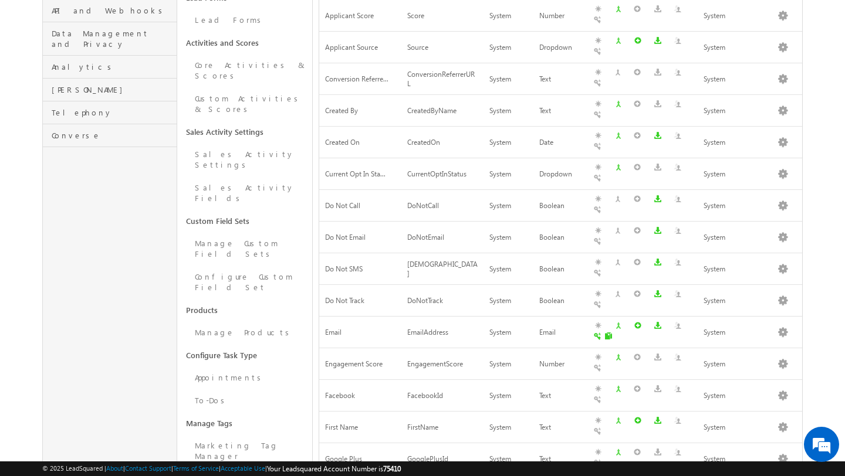
scroll to position [348, 0]
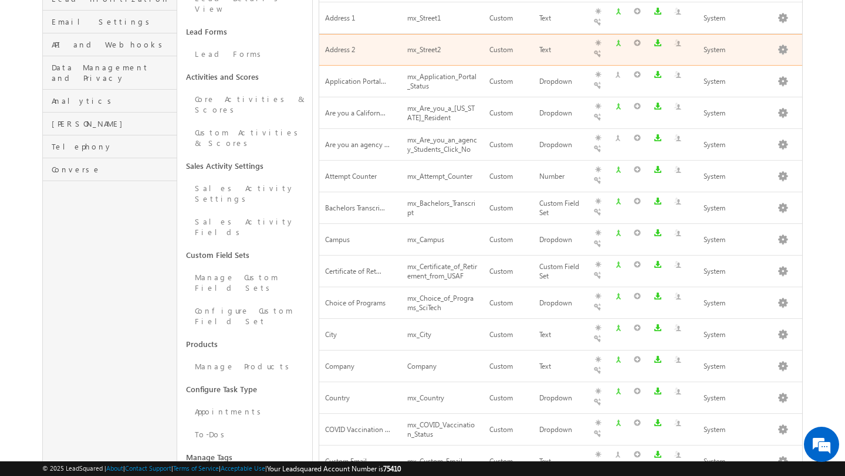
scroll to position [438, 0]
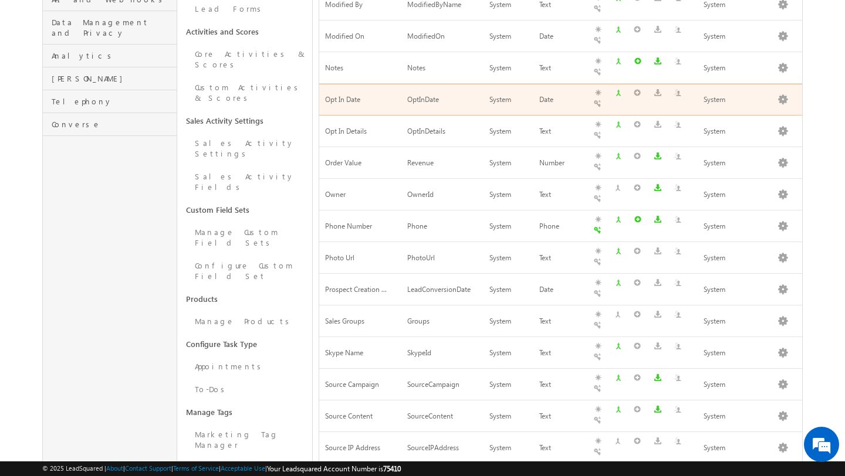
scroll to position [0, 0]
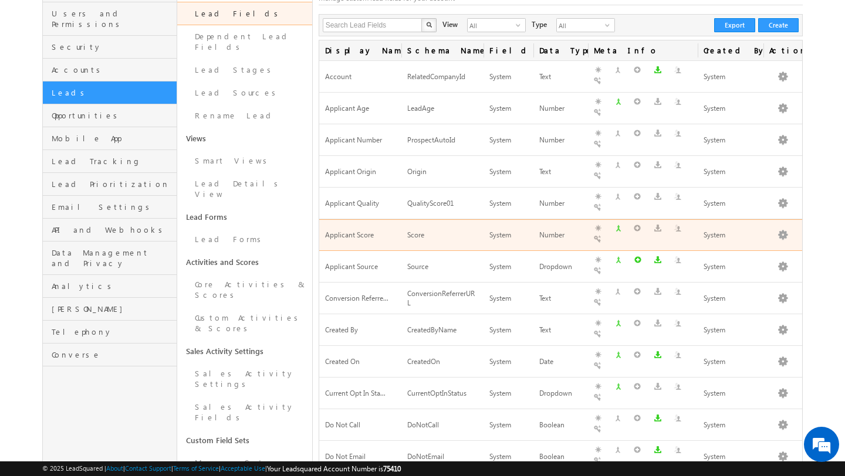
scroll to position [348, 0]
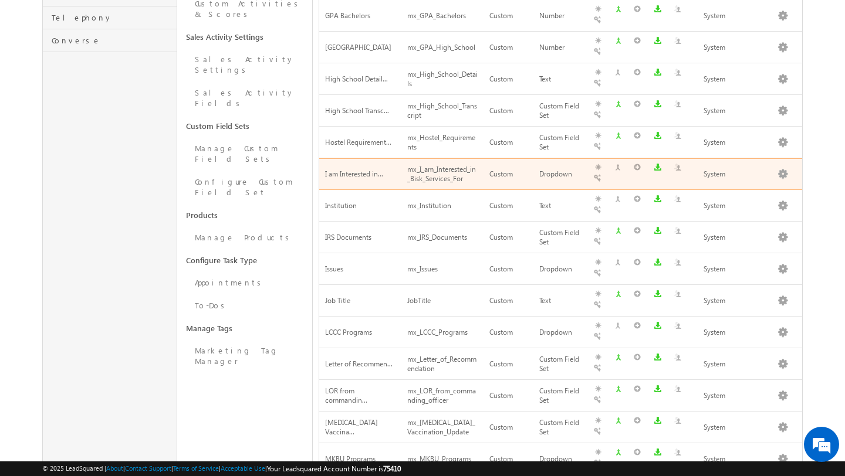
scroll to position [422, 0]
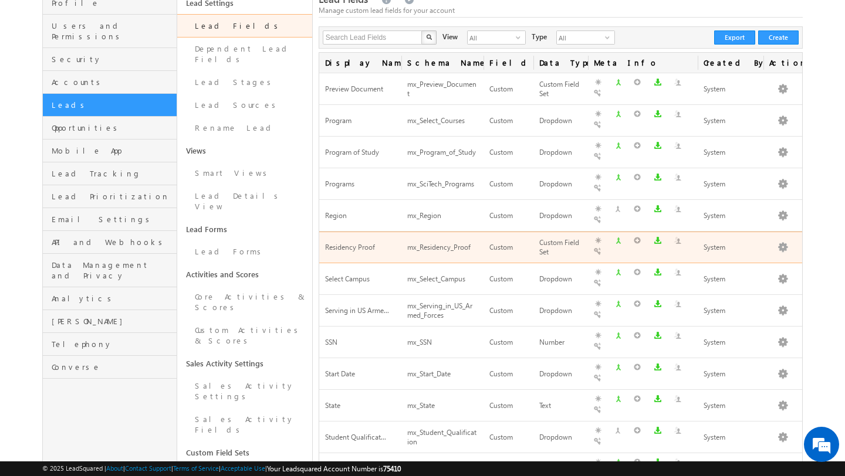
scroll to position [277, 0]
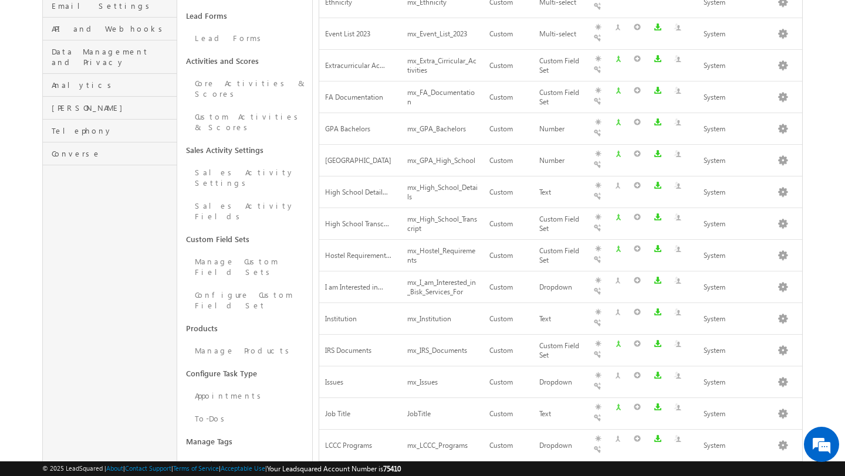
scroll to position [425, 0]
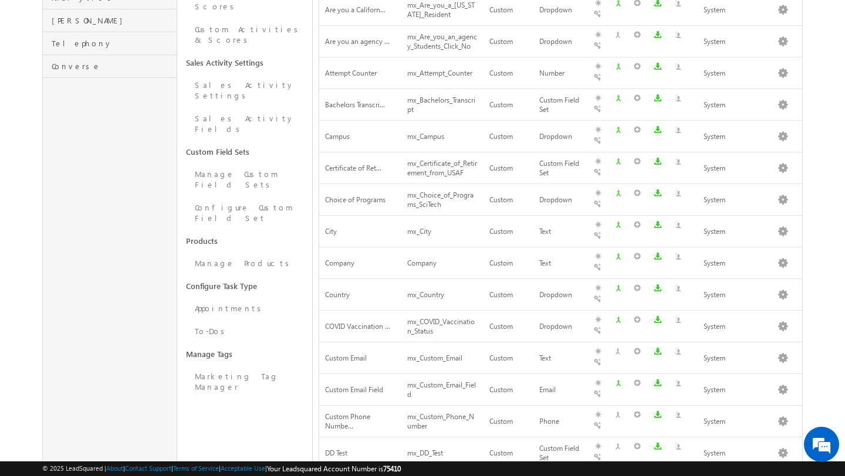
scroll to position [438, 0]
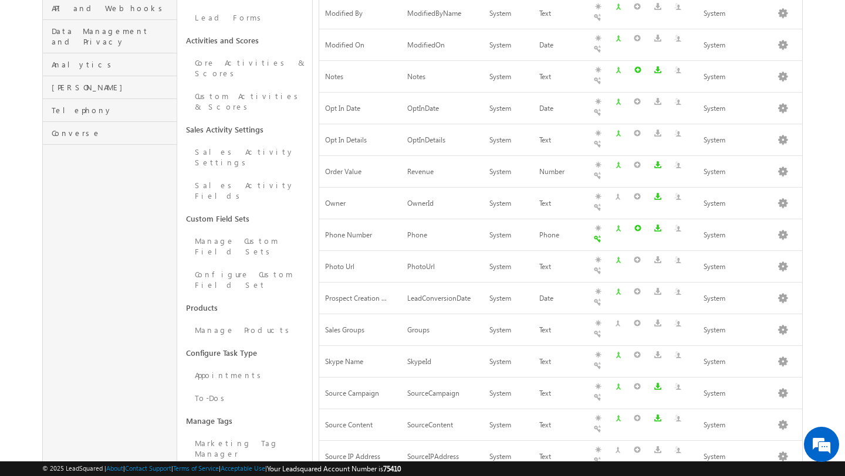
scroll to position [334, 0]
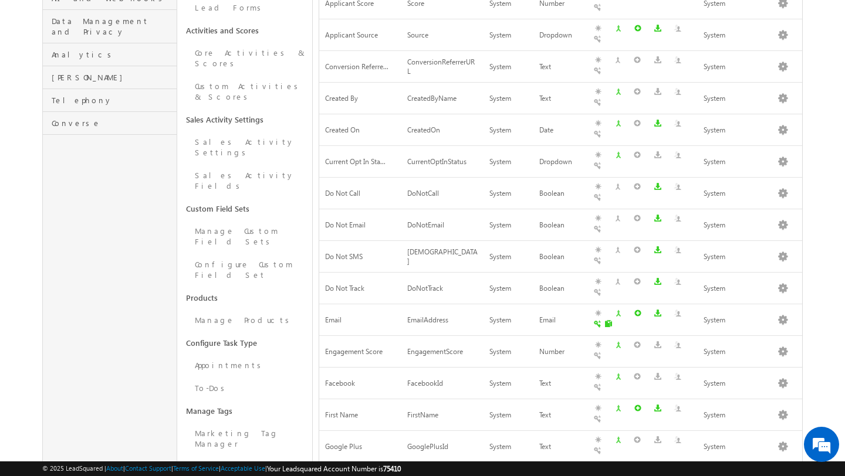
scroll to position [0, 0]
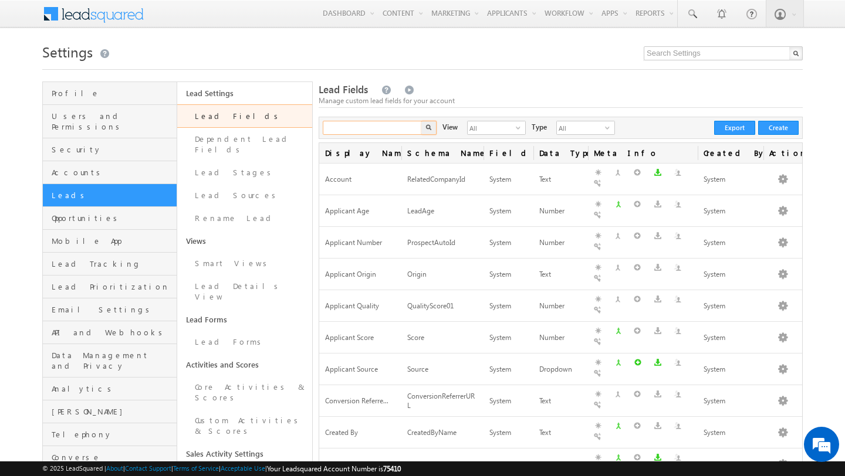
click at [372, 130] on input "text" at bounding box center [373, 128] width 100 height 14
type input "prospect"
click at [421, 121] on button "button" at bounding box center [428, 128] width 15 height 14
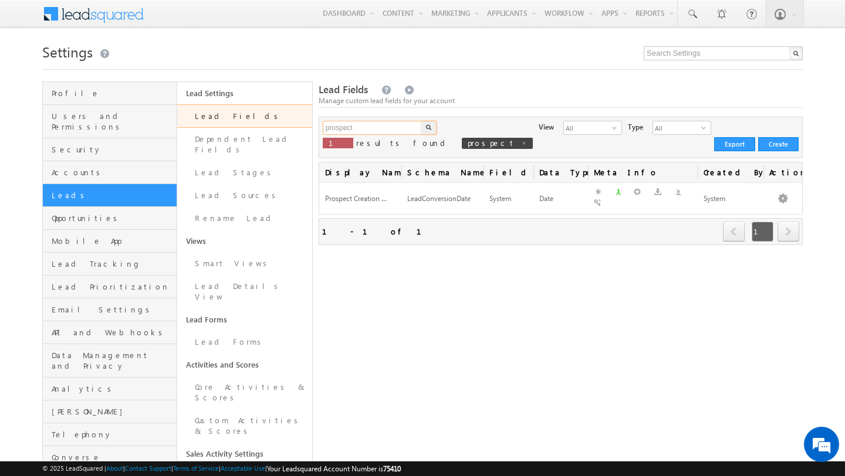
click at [361, 130] on input "prospect" at bounding box center [373, 128] width 100 height 14
type input "p"
type input "id"
click at [421, 121] on button "button" at bounding box center [428, 128] width 15 height 14
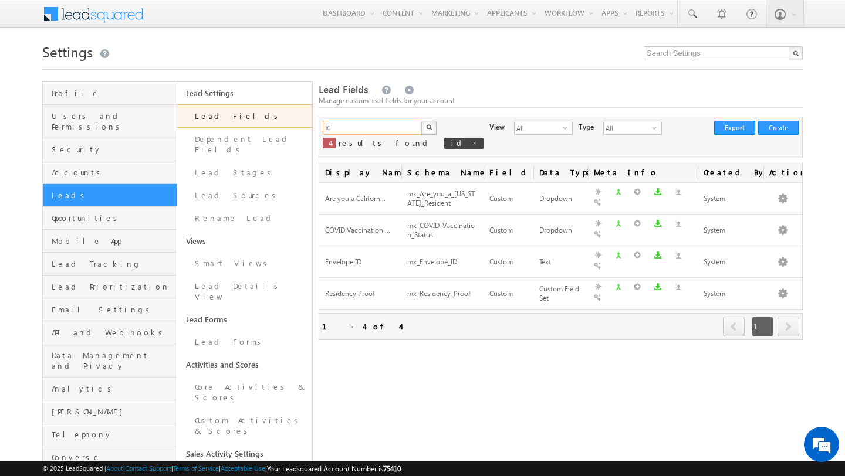
click at [361, 126] on input "id" at bounding box center [373, 128] width 100 height 14
type input "Search Lead Fields"
click at [472, 141] on span at bounding box center [475, 143] width 6 height 6
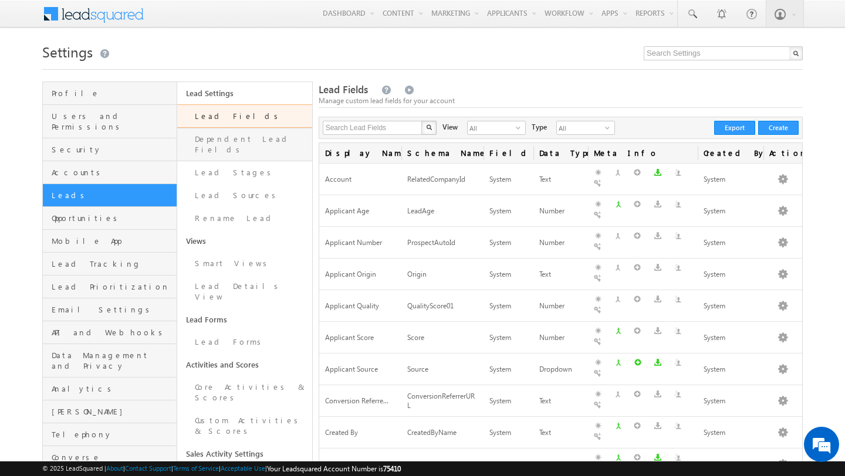
click at [284, 143] on link "Dependent Lead Fields" at bounding box center [244, 144] width 134 height 33
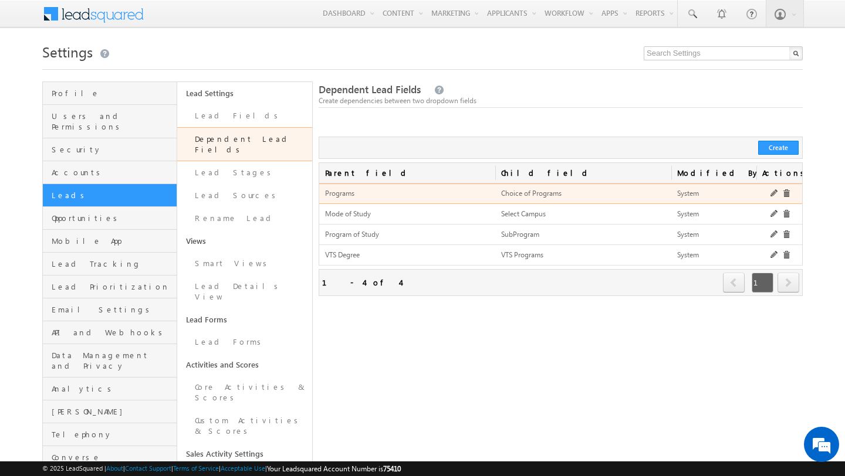
click at [772, 188] on div at bounding box center [779, 192] width 34 height 15
click at [775, 194] on link at bounding box center [774, 193] width 9 height 9
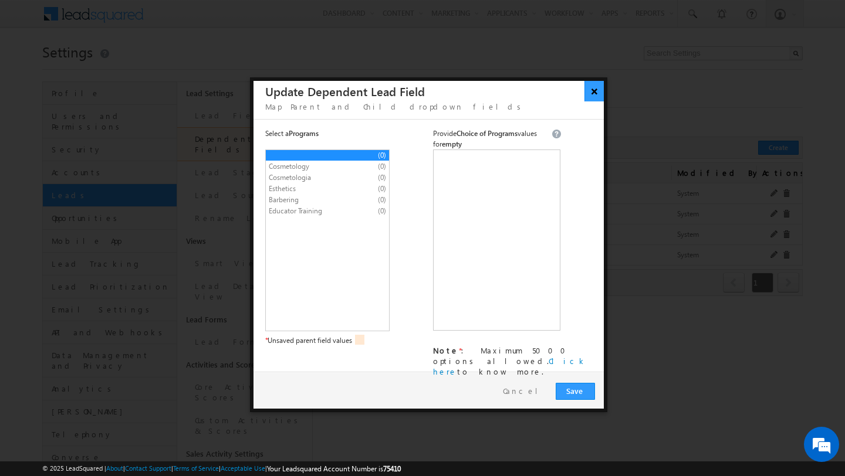
click at [592, 96] on button "×" at bounding box center [593, 91] width 19 height 21
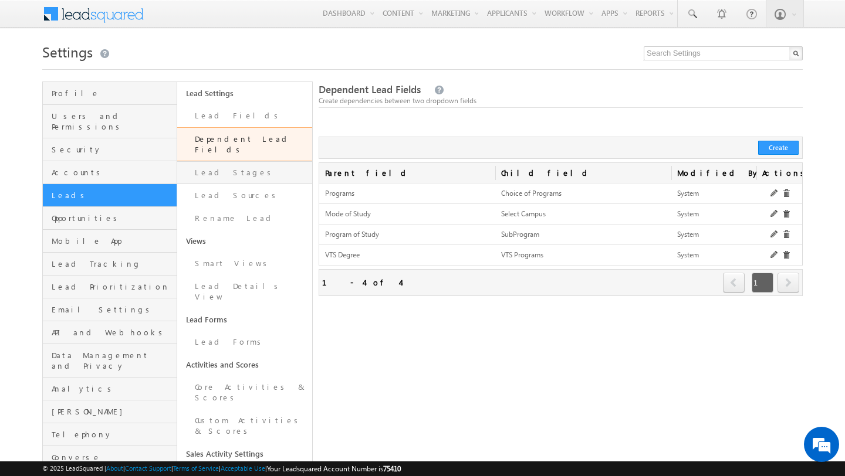
click at [234, 171] on link "Lead Stages" at bounding box center [244, 172] width 134 height 23
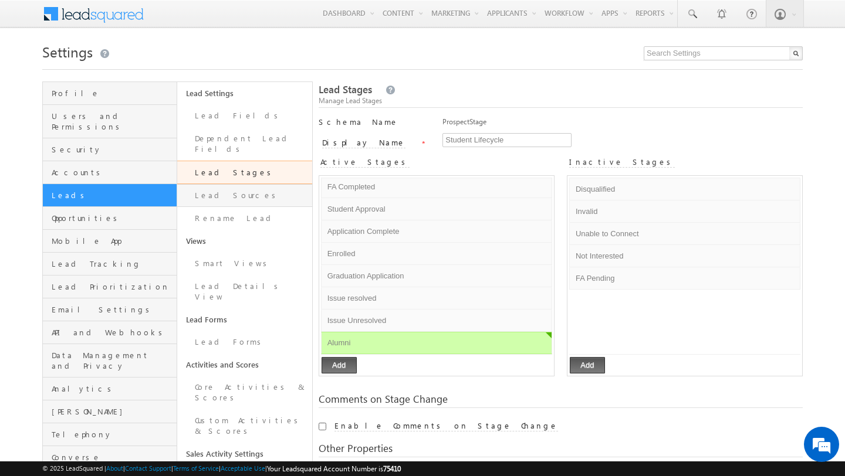
click at [233, 188] on link "Lead Sources" at bounding box center [244, 195] width 134 height 23
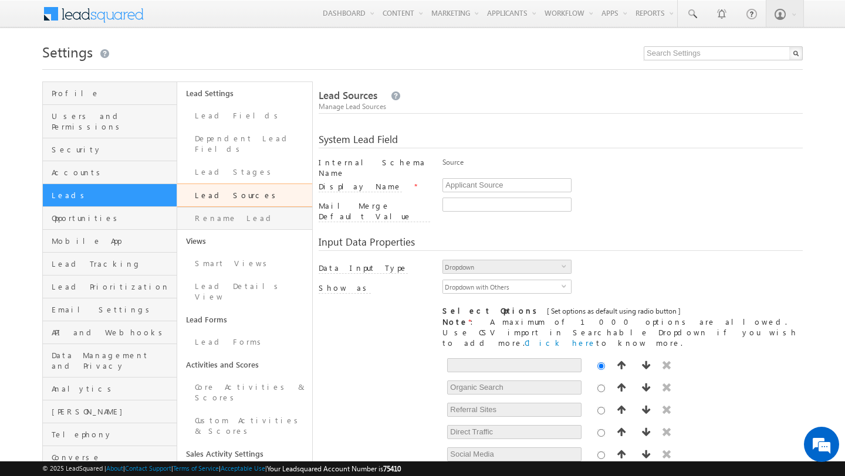
click at [236, 207] on link "Rename Lead" at bounding box center [244, 218] width 134 height 23
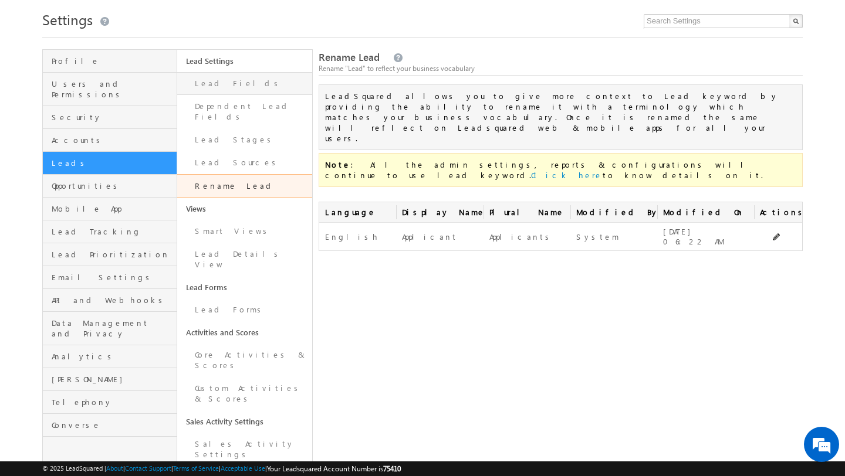
click at [250, 91] on link "Lead Fields" at bounding box center [244, 83] width 134 height 23
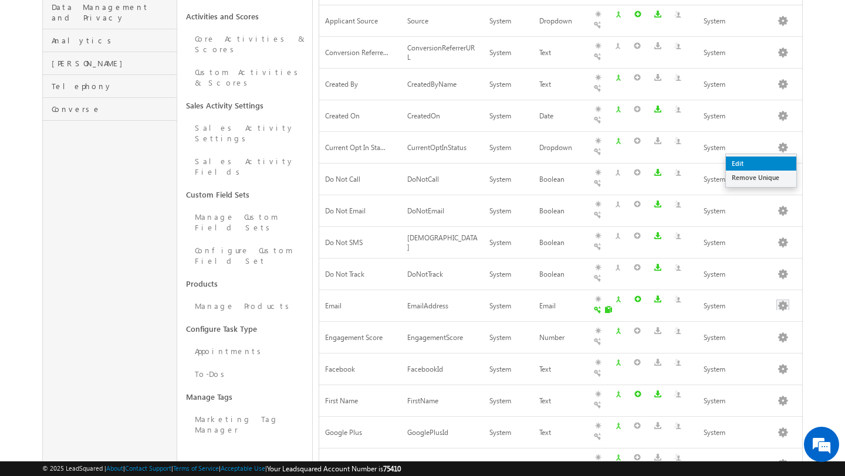
click at [765, 161] on link "Edit" at bounding box center [760, 164] width 70 height 14
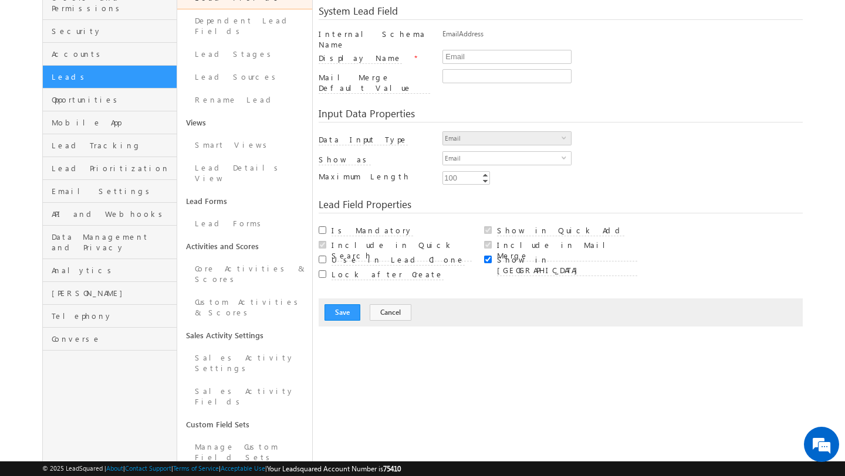
scroll to position [134, 0]
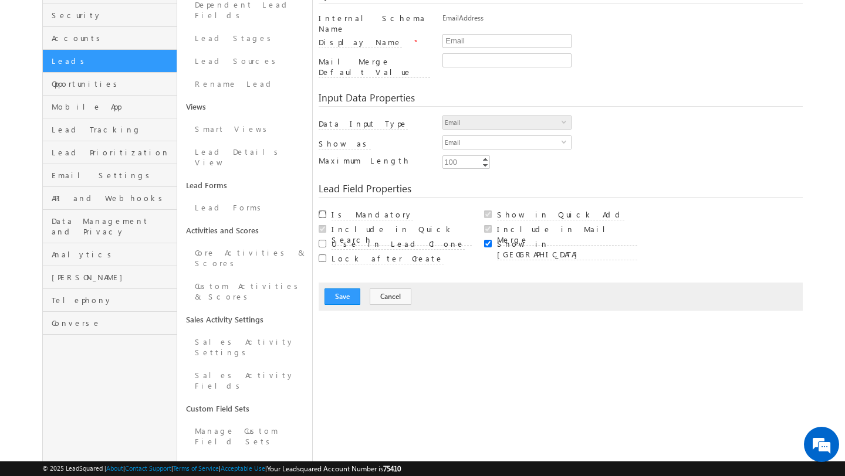
click at [324, 211] on input "Is Mandatory" at bounding box center [322, 215] width 8 height 8
checkbox input "true"
click at [346, 289] on button "Save" at bounding box center [342, 297] width 36 height 16
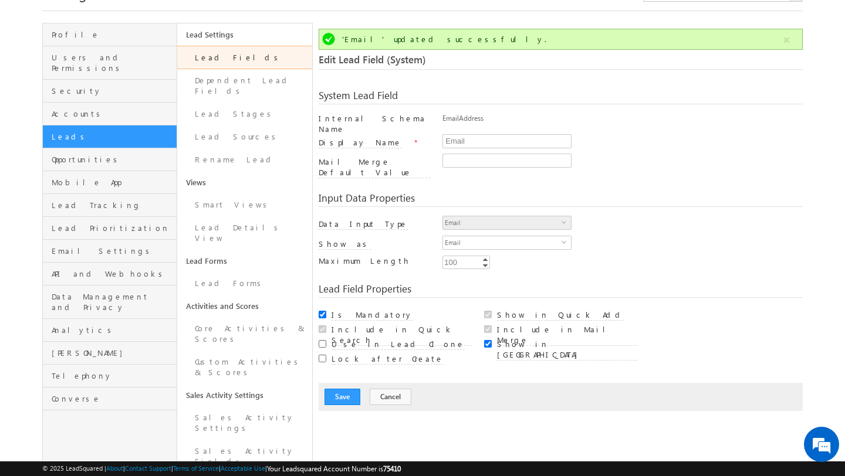
scroll to position [0, 0]
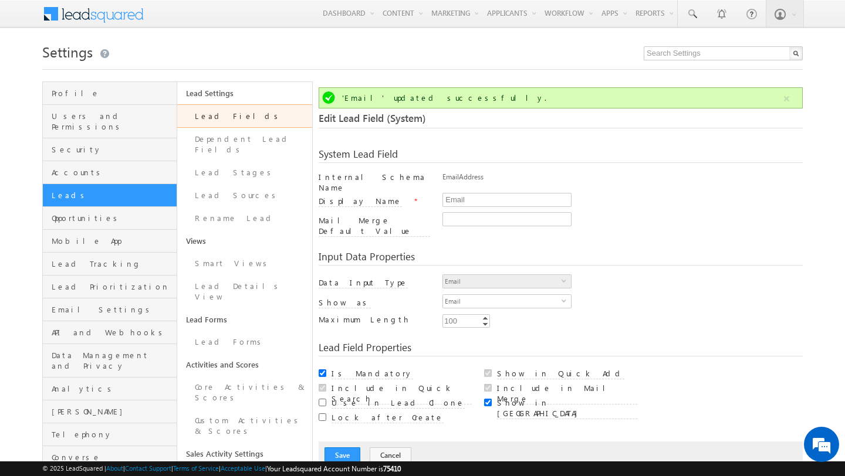
click at [230, 117] on link "Lead Fields" at bounding box center [244, 115] width 134 height 23
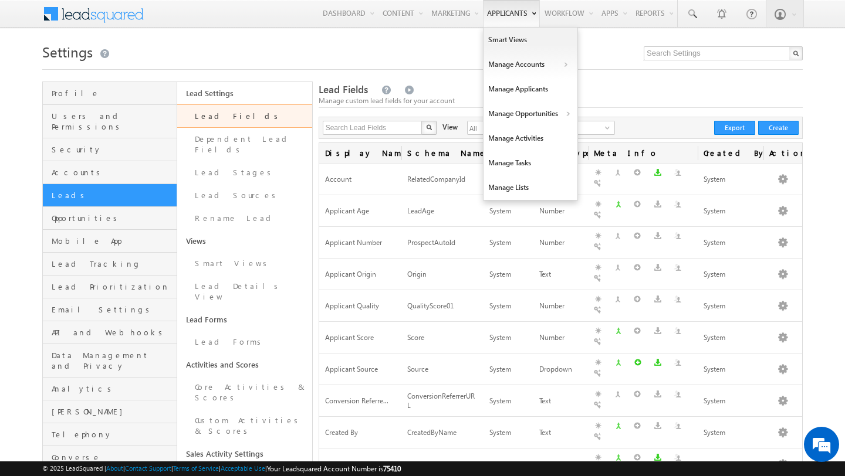
click at [501, 19] on link "Applicants" at bounding box center [511, 13] width 57 height 27
click at [498, 40] on link "Smart Views" at bounding box center [530, 40] width 94 height 25
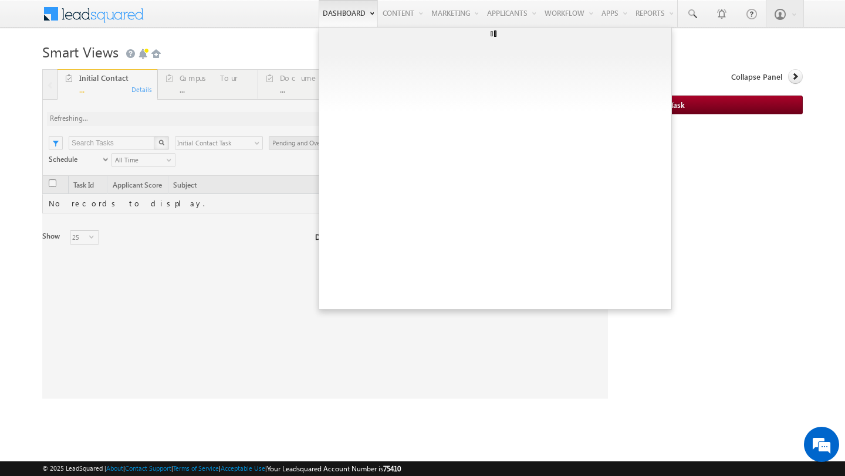
click at [562, 118] on div at bounding box center [324, 234] width 565 height 330
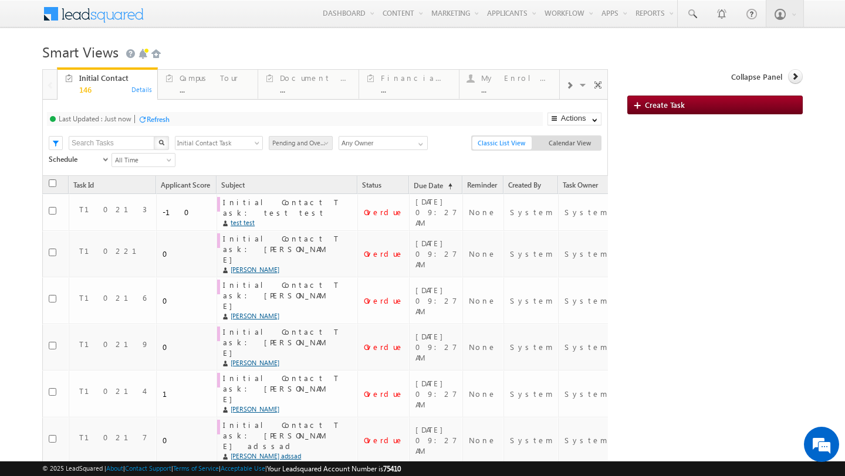
click at [221, 43] on h1 "Smart Views Getting Started" at bounding box center [422, 50] width 760 height 23
click at [150, 116] on div "Refresh" at bounding box center [158, 119] width 23 height 9
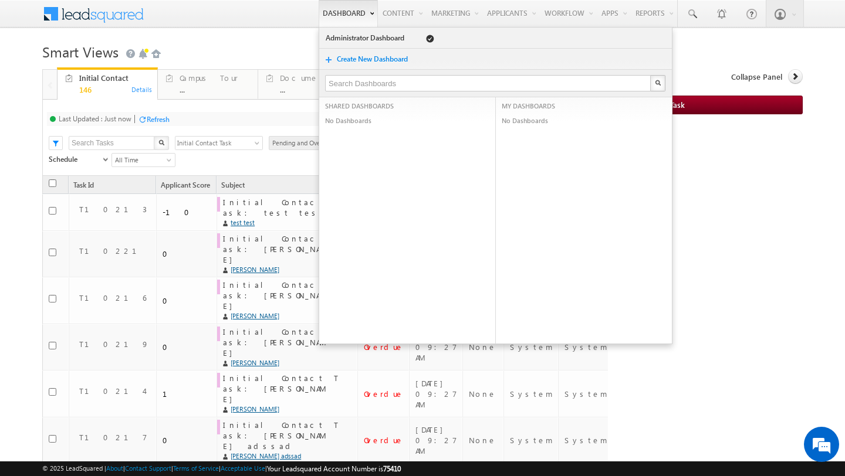
click at [332, 13] on link "Dashboard" at bounding box center [347, 13] width 59 height 27
click at [267, 48] on h1 "Smart Views Getting Started" at bounding box center [422, 50] width 760 height 23
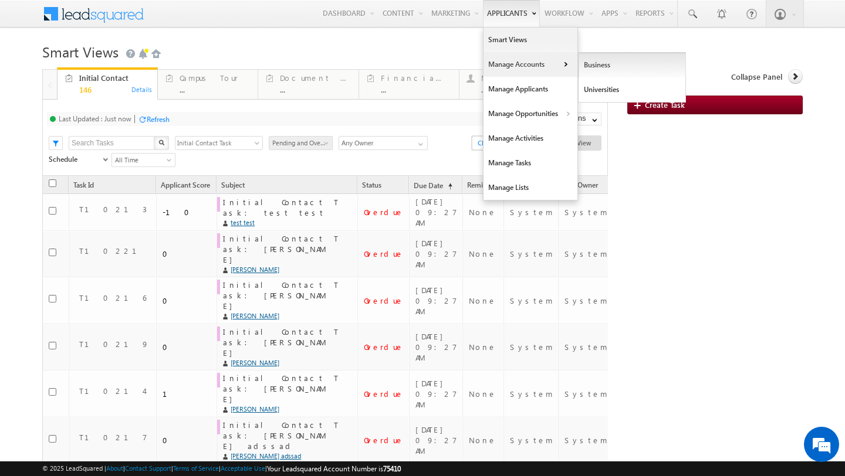
click at [578, 61] on link "Business" at bounding box center [631, 65] width 107 height 25
click at [515, 91] on link "Manage Applicants" at bounding box center [530, 89] width 94 height 25
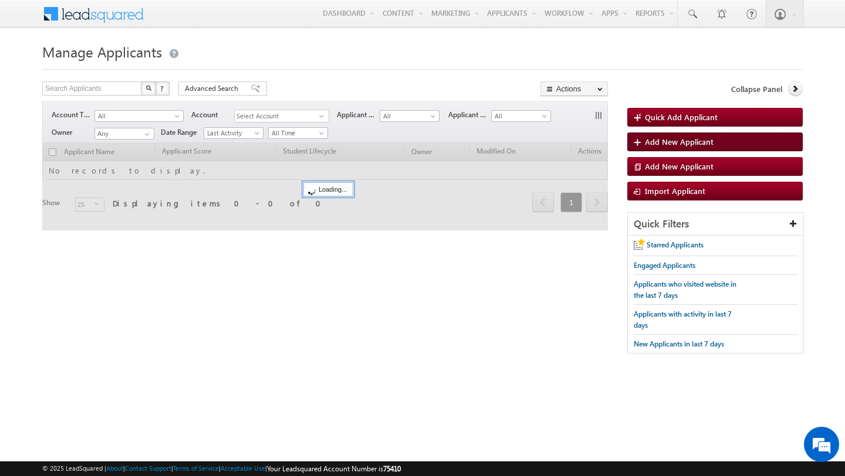
click at [673, 143] on span "Add New Applicant" at bounding box center [679, 142] width 69 height 10
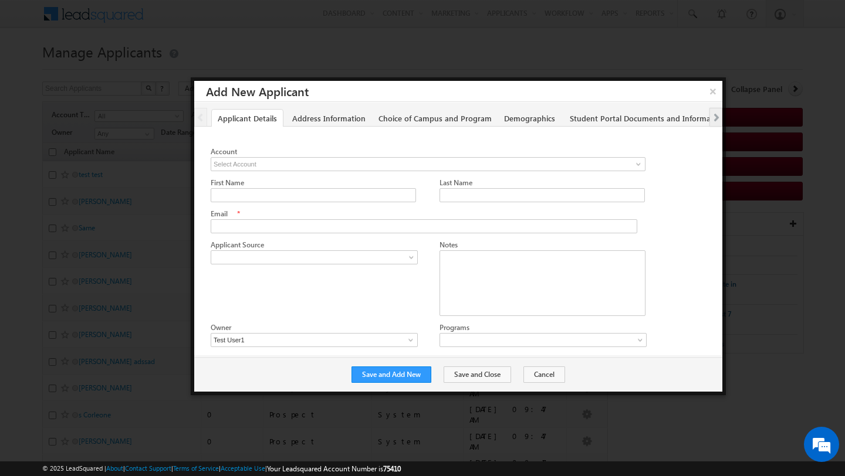
click at [337, 211] on div "Email *" at bounding box center [427, 213] width 433 height 11
click at [393, 381] on button "Save and Add New" at bounding box center [391, 375] width 80 height 16
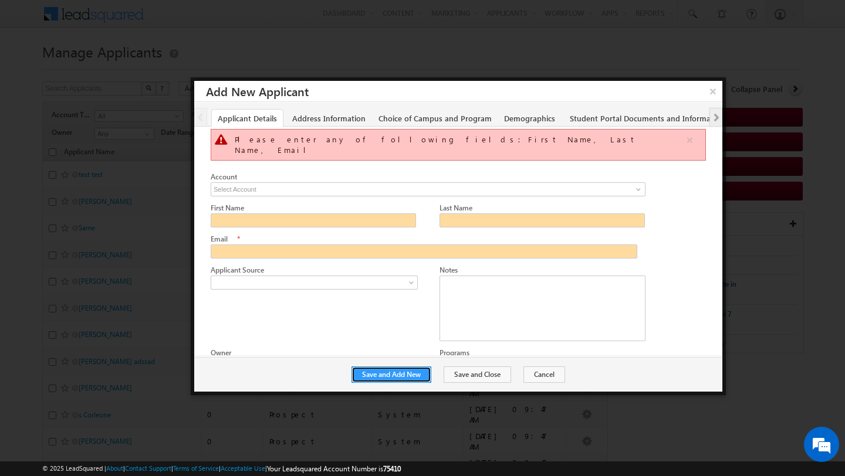
scroll to position [5, 0]
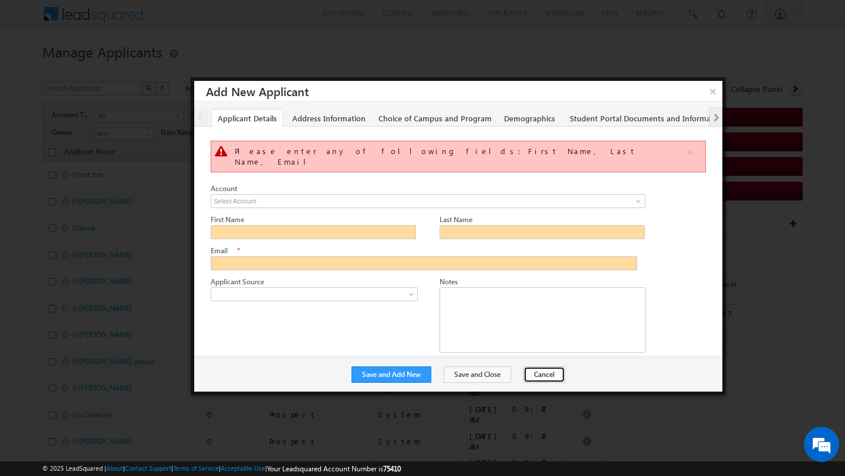
click at [524, 371] on button "Cancel" at bounding box center [544, 375] width 42 height 16
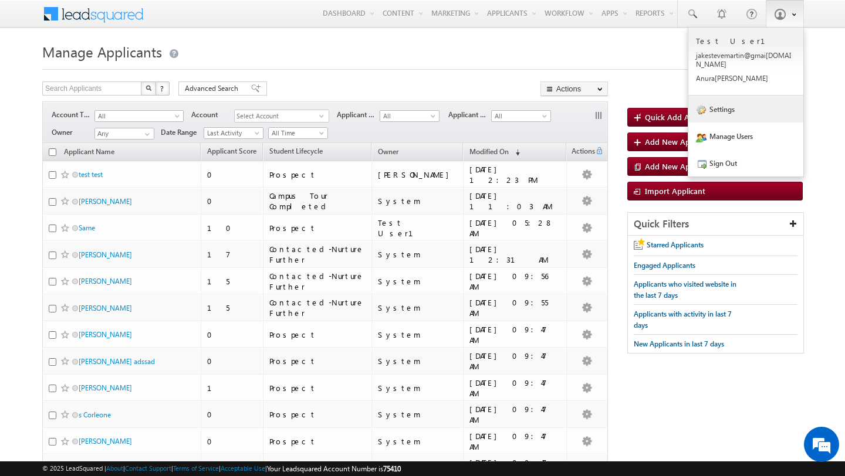
click at [735, 96] on link "Settings" at bounding box center [745, 109] width 115 height 27
click at [721, 103] on link "Settings" at bounding box center [745, 109] width 115 height 27
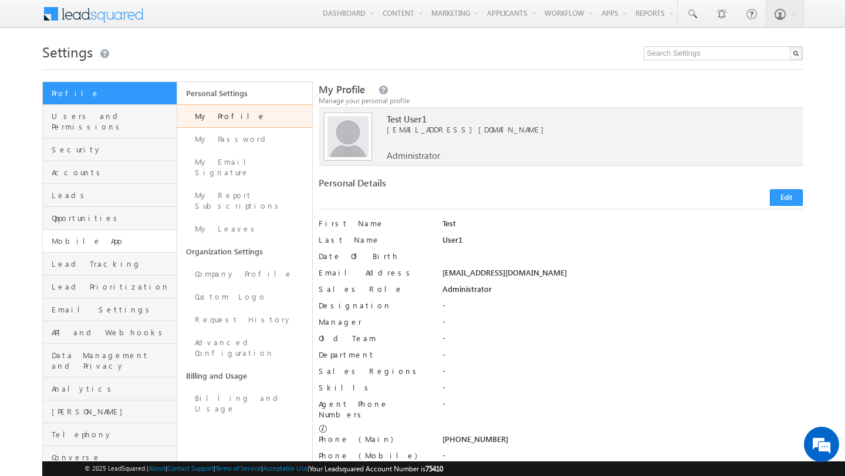
click at [90, 236] on span "Mobile App" at bounding box center [113, 241] width 122 height 11
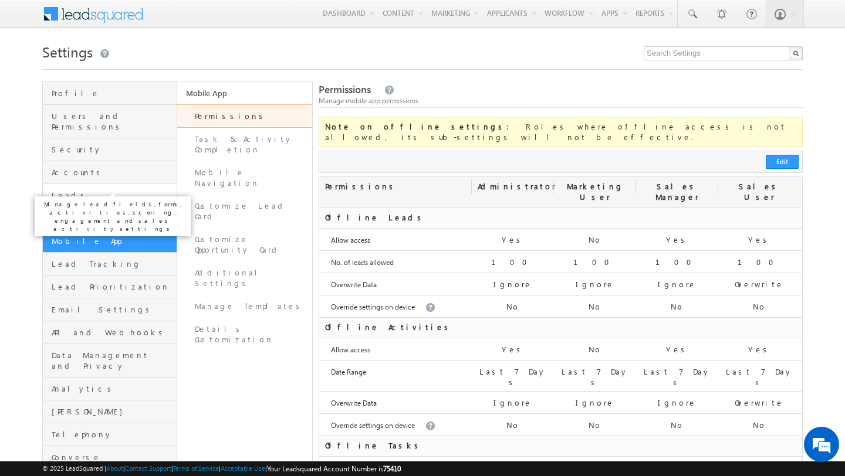
click at [93, 190] on span "Leads" at bounding box center [113, 195] width 122 height 11
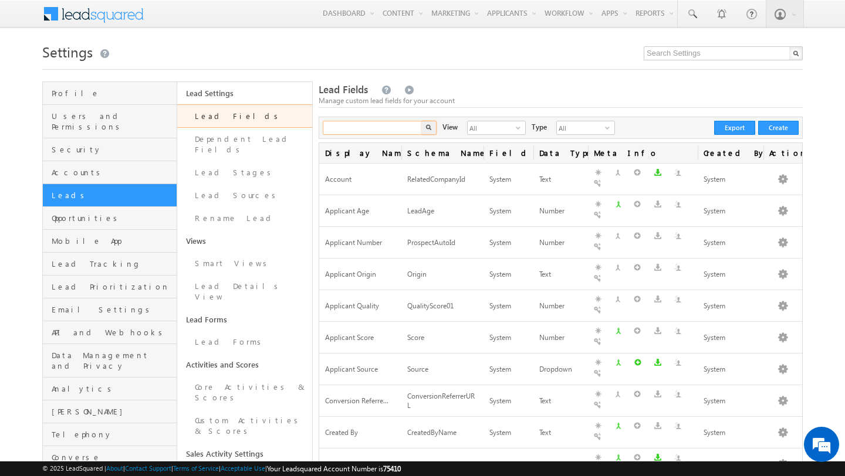
click at [360, 128] on input "text" at bounding box center [373, 128] width 100 height 14
type input "prospect"
click at [421, 121] on button "button" at bounding box center [428, 128] width 15 height 14
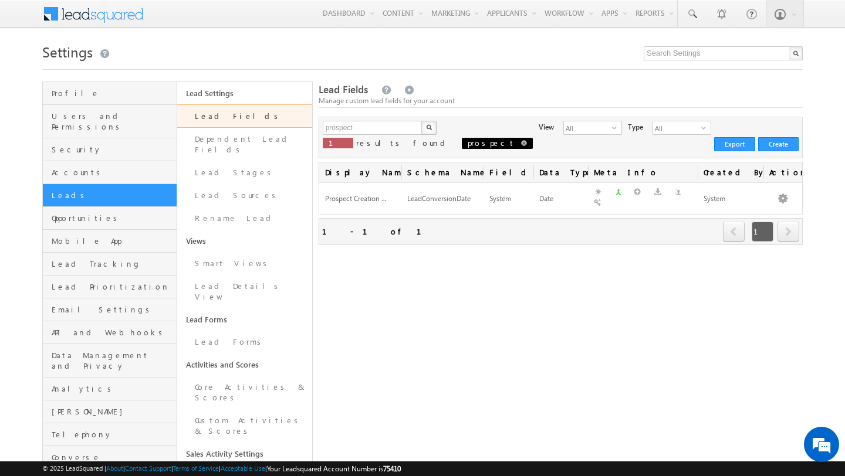
click at [521, 143] on span at bounding box center [524, 143] width 6 height 6
type input "Search Lead Fields"
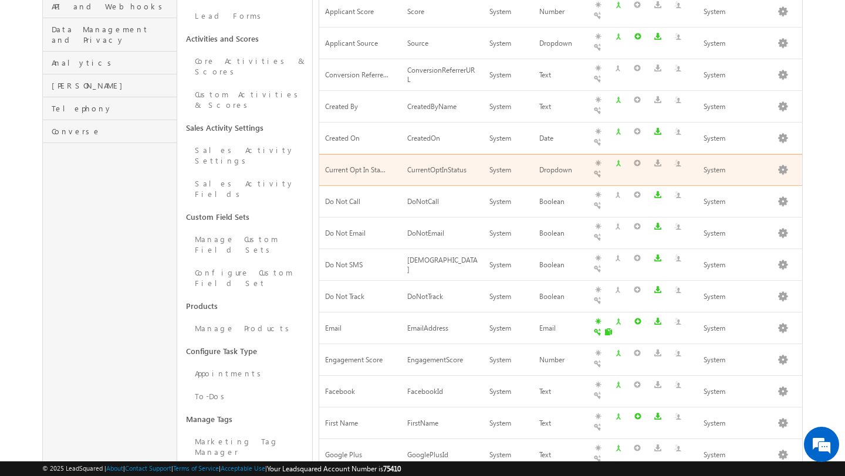
scroll to position [329, 0]
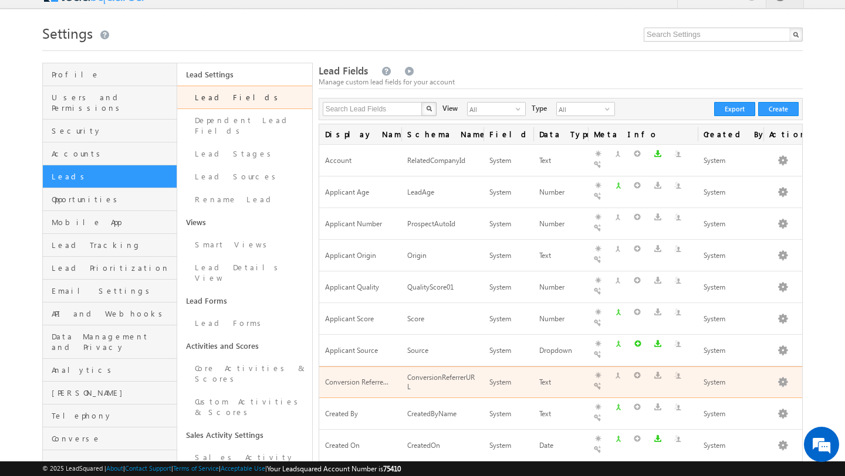
scroll to position [18, 0]
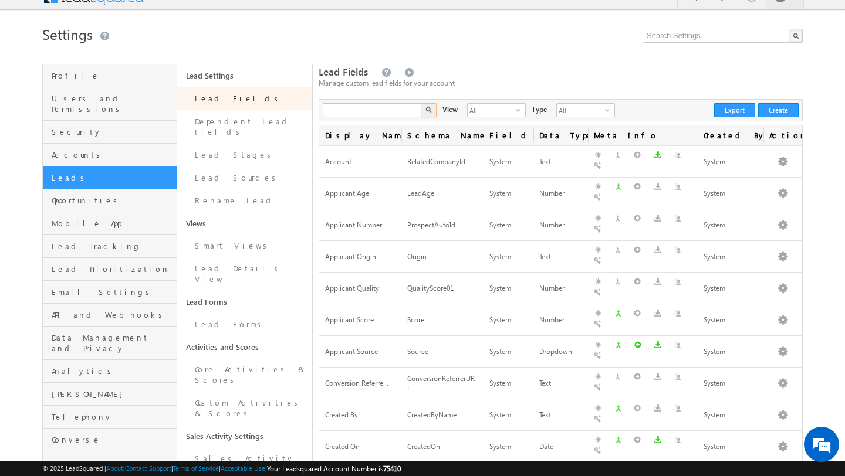
click at [385, 114] on input "text" at bounding box center [373, 110] width 100 height 14
type input "id"
click at [421, 103] on button "button" at bounding box center [428, 110] width 15 height 14
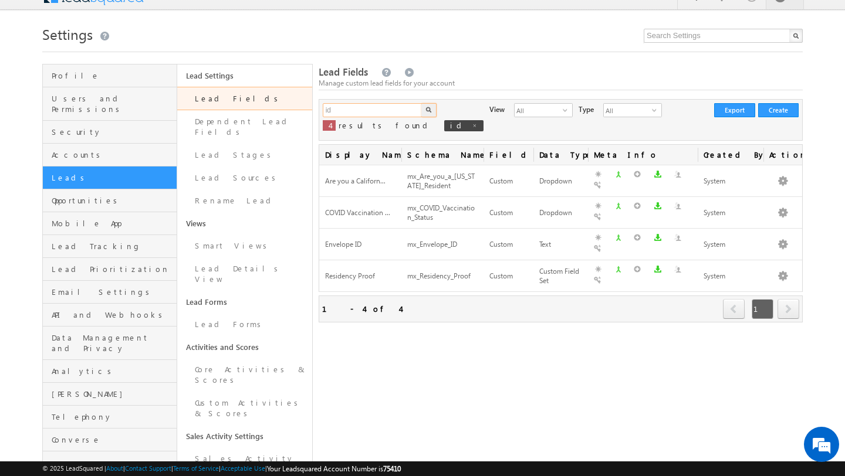
click at [347, 113] on input "id" at bounding box center [373, 110] width 100 height 14
type input "Search Lead Fields"
click at [444, 125] on span "id" at bounding box center [463, 125] width 39 height 11
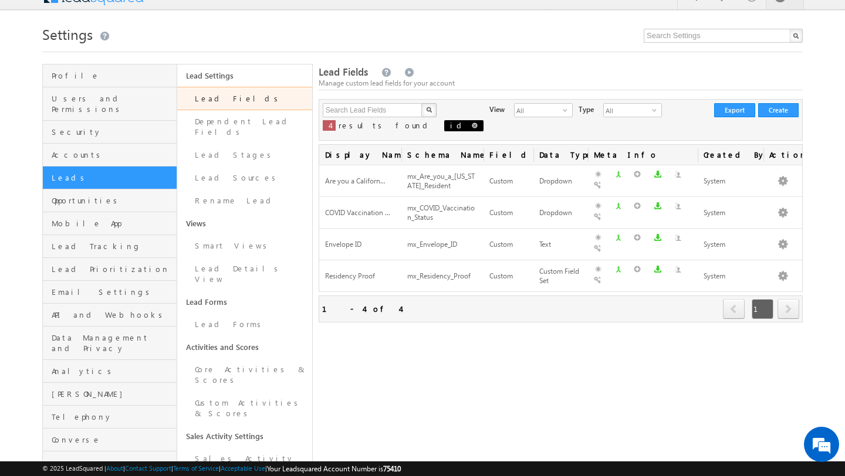
click at [472, 126] on span at bounding box center [475, 126] width 6 height 6
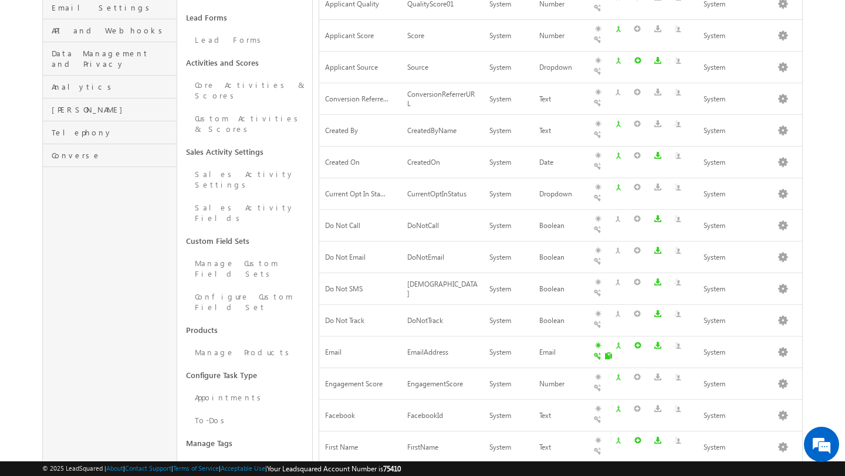
scroll to position [348, 0]
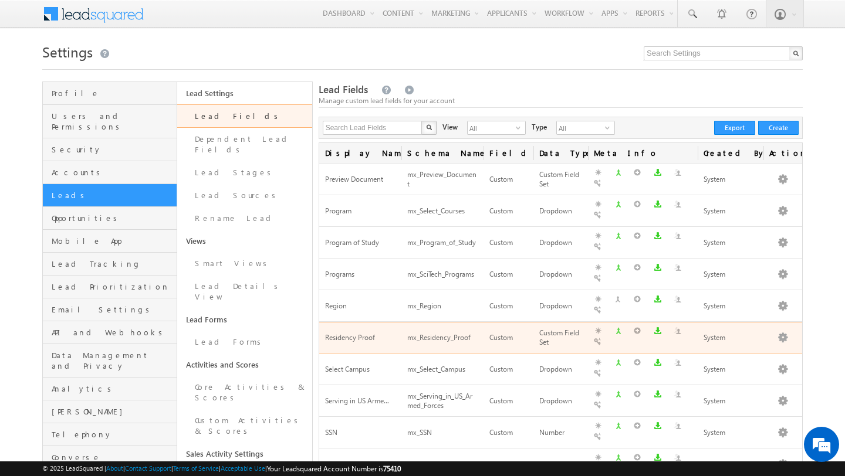
scroll to position [277, 0]
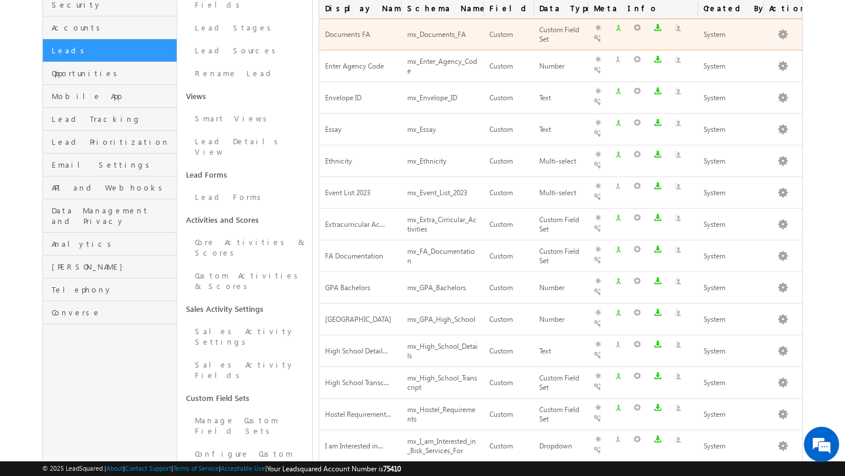
scroll to position [425, 0]
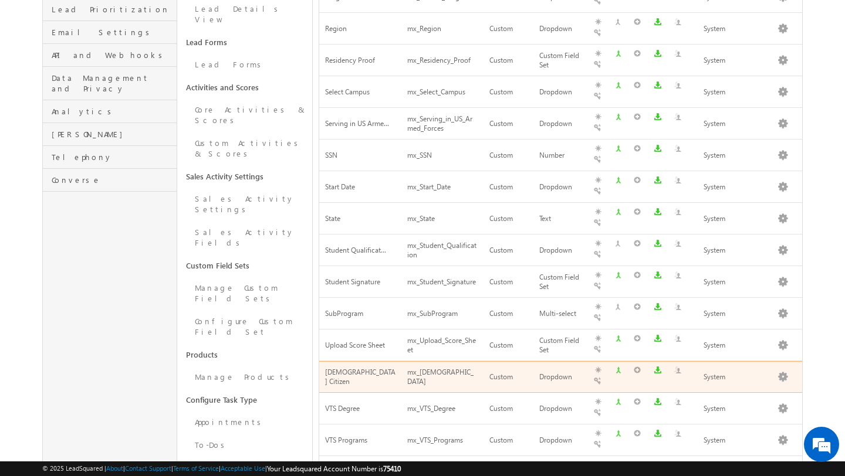
scroll to position [0, 0]
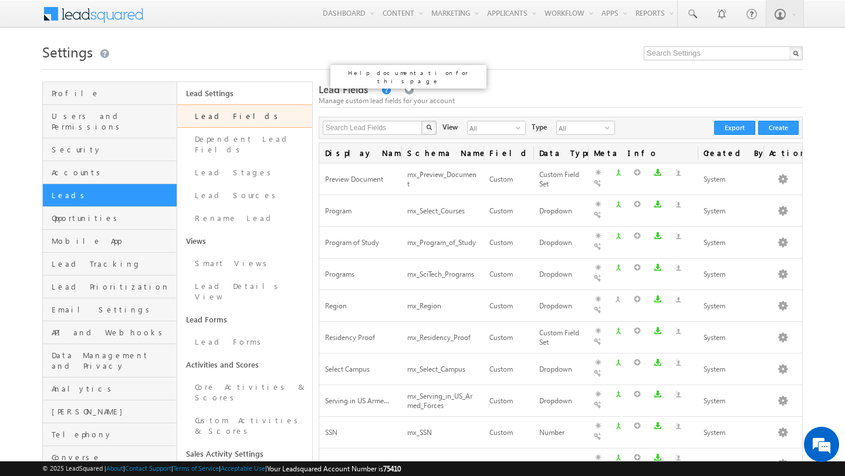
click at [383, 91] on link at bounding box center [385, 91] width 11 height 10
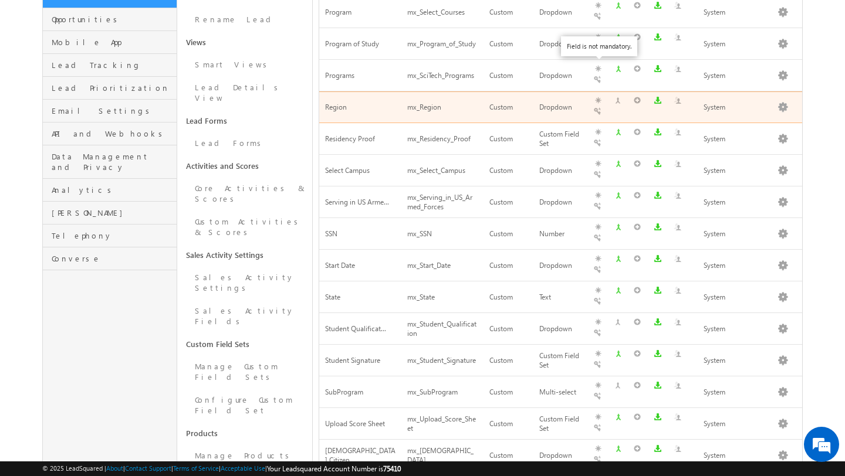
scroll to position [277, 0]
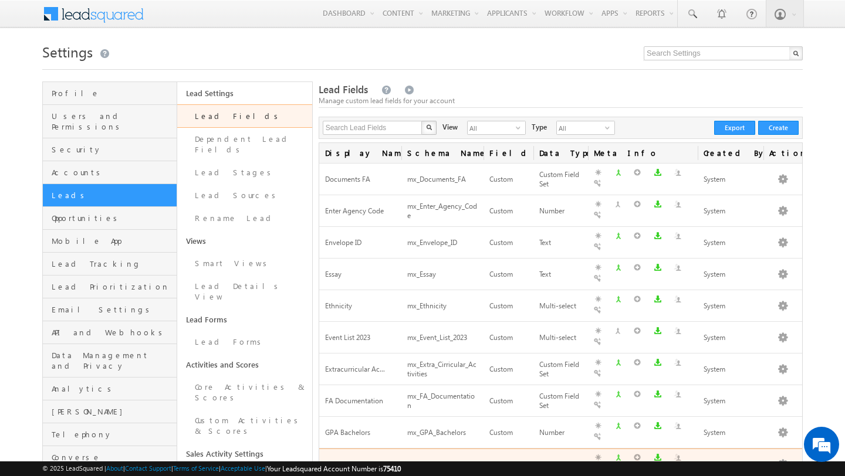
scroll to position [425, 0]
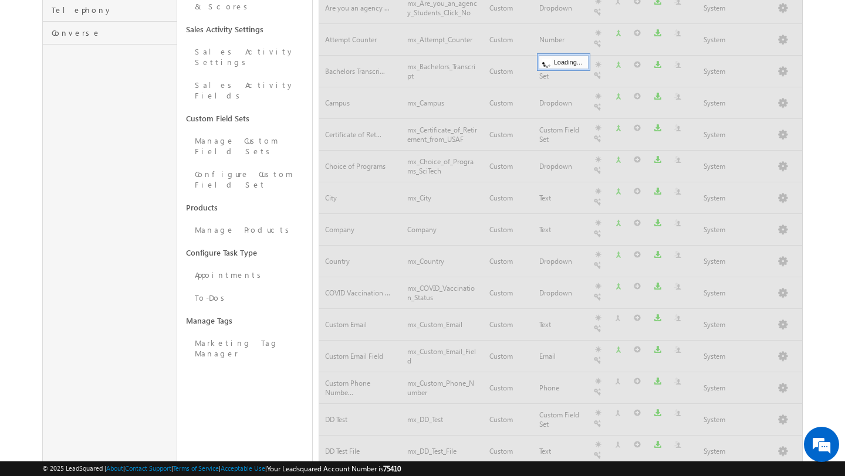
scroll to position [334, 0]
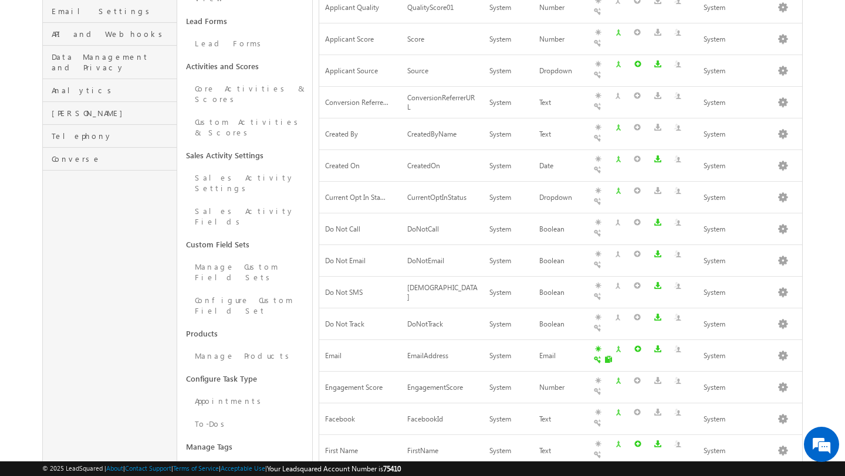
scroll to position [272, 0]
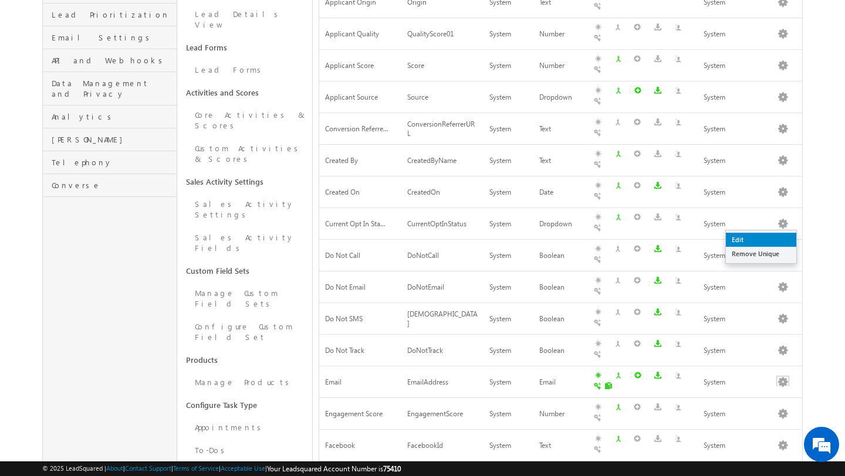
click at [771, 239] on link "Edit" at bounding box center [760, 240] width 70 height 14
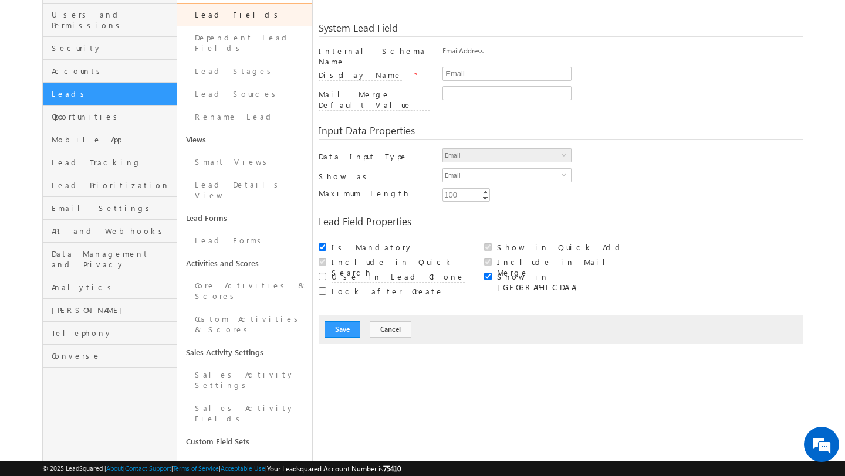
scroll to position [103, 0]
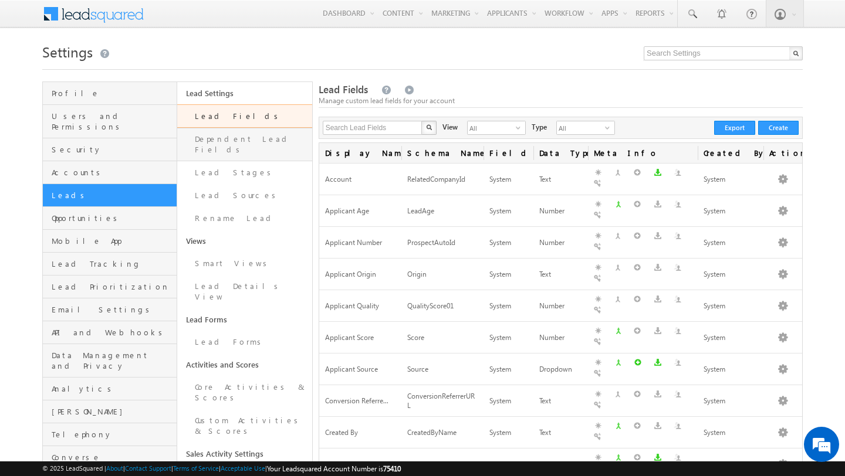
click at [256, 146] on link "Dependent Lead Fields" at bounding box center [244, 144] width 134 height 33
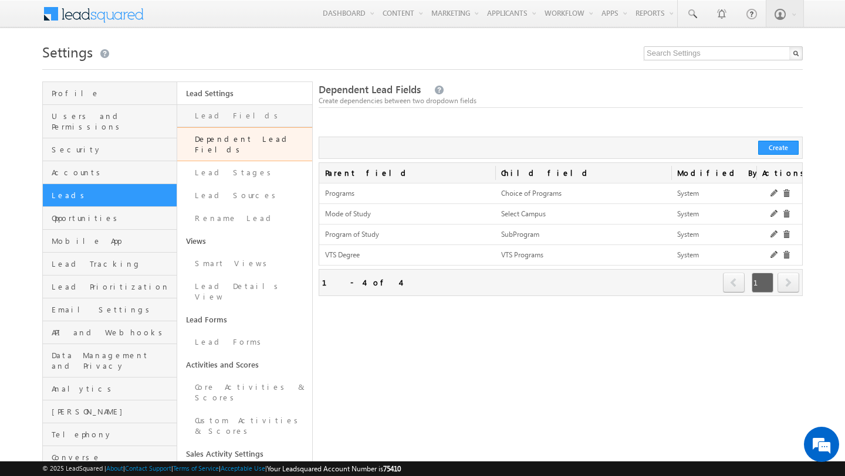
click at [255, 119] on link "Lead Fields" at bounding box center [244, 115] width 134 height 23
